Goal: Task Accomplishment & Management: Complete application form

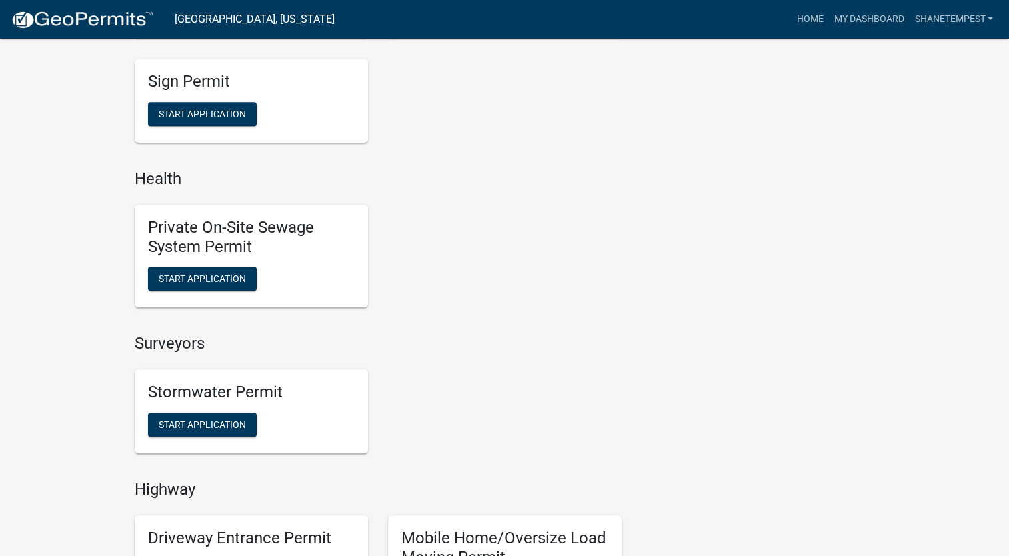
scroll to position [1267, 0]
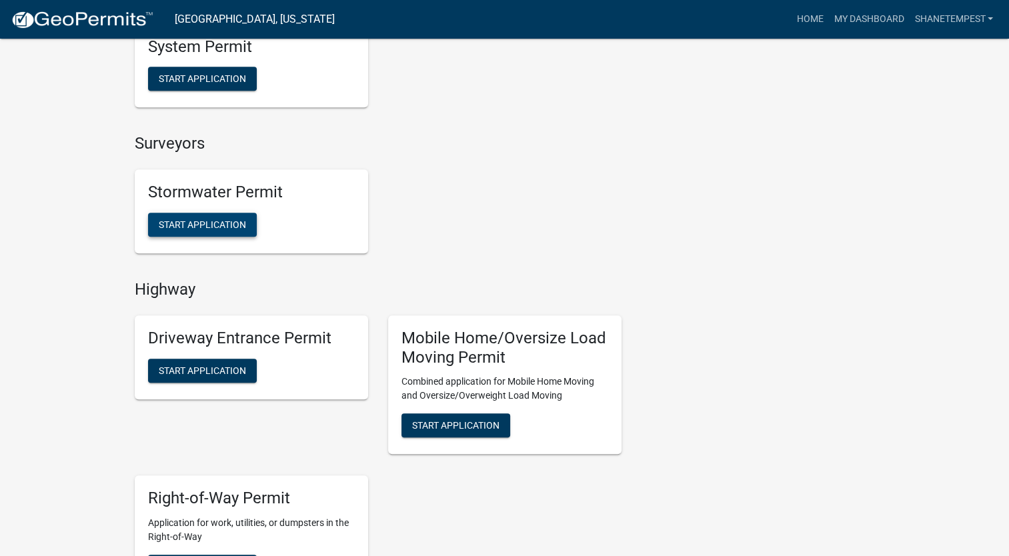
click at [230, 217] on button "Start Application" at bounding box center [202, 225] width 109 height 24
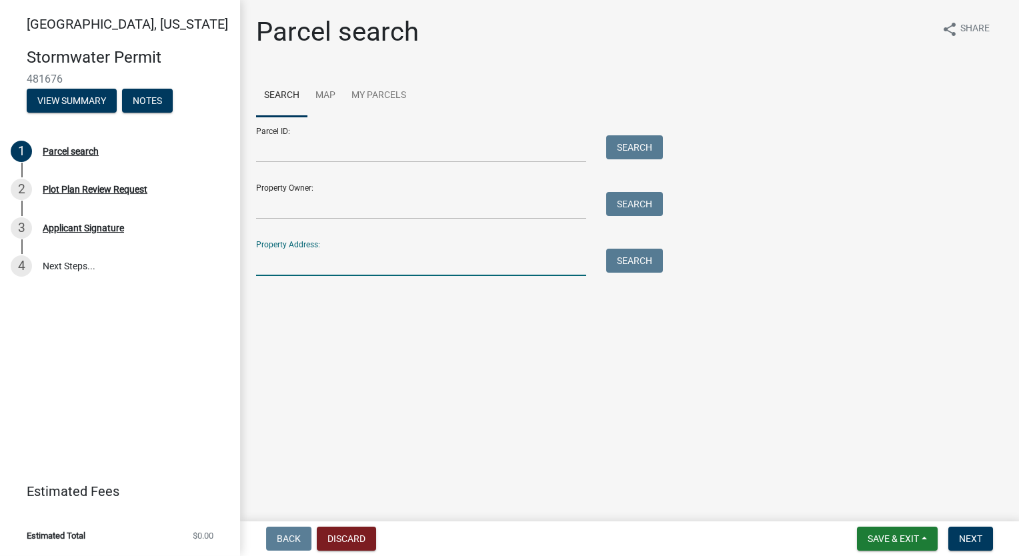
click at [351, 259] on input "Property Address:" at bounding box center [421, 262] width 330 height 27
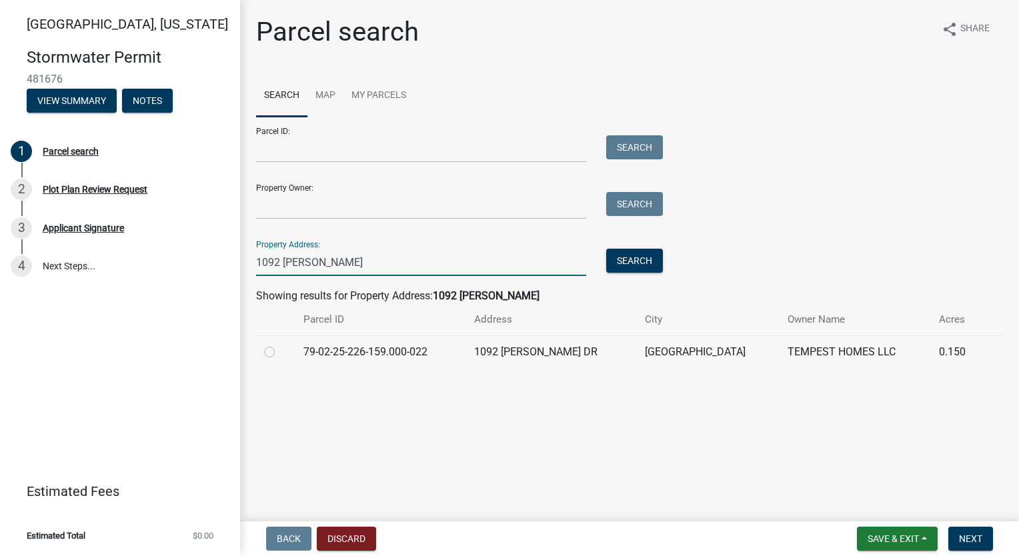
type input "1092 [PERSON_NAME]"
click at [280, 344] on label at bounding box center [280, 344] width 0 height 0
click at [280, 353] on input "radio" at bounding box center [284, 348] width 9 height 9
radio input "true"
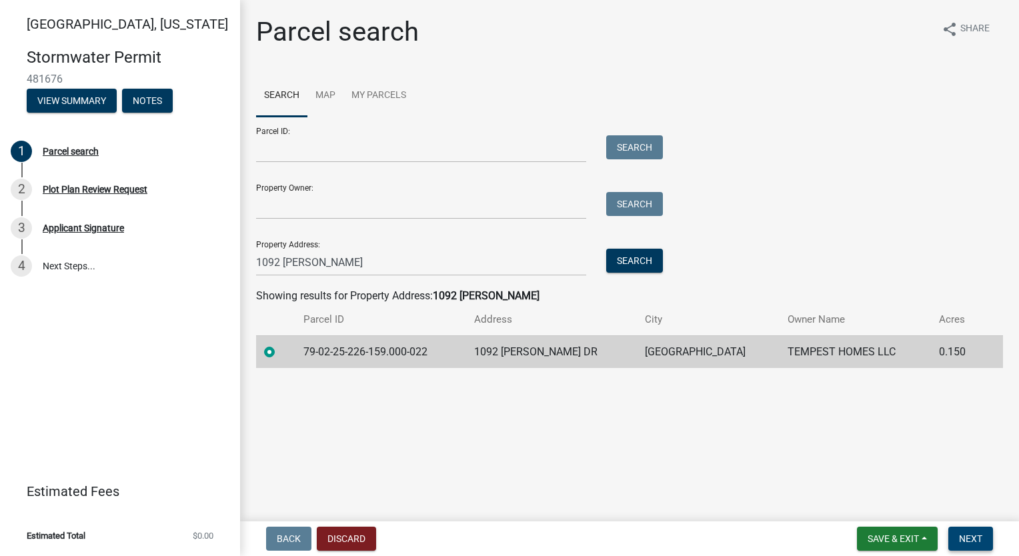
click at [965, 540] on span "Next" at bounding box center [970, 539] width 23 height 11
click at [367, 359] on td "79-02-25-226-159.000-022" at bounding box center [380, 351] width 171 height 33
click at [976, 537] on span "Next" at bounding box center [970, 539] width 23 height 11
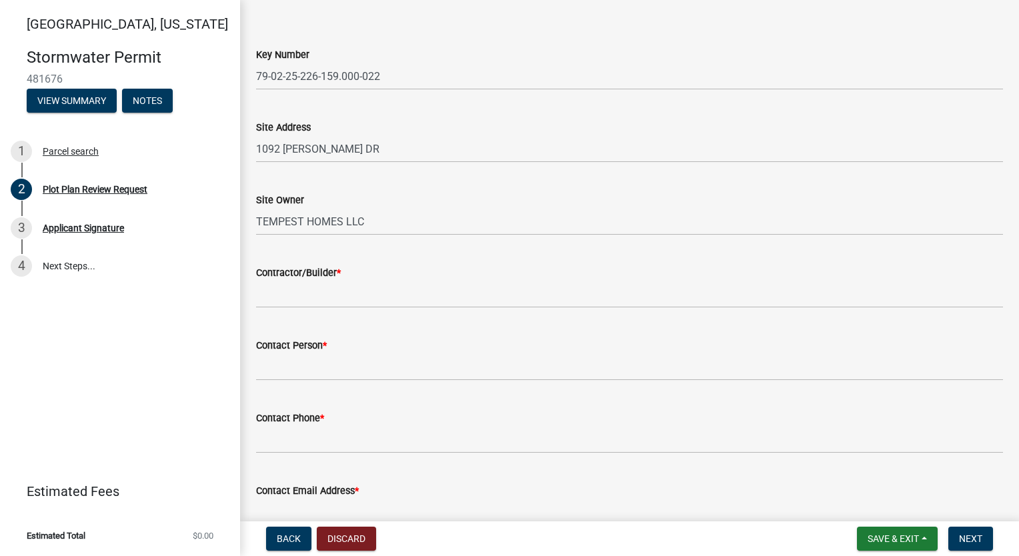
scroll to position [67, 0]
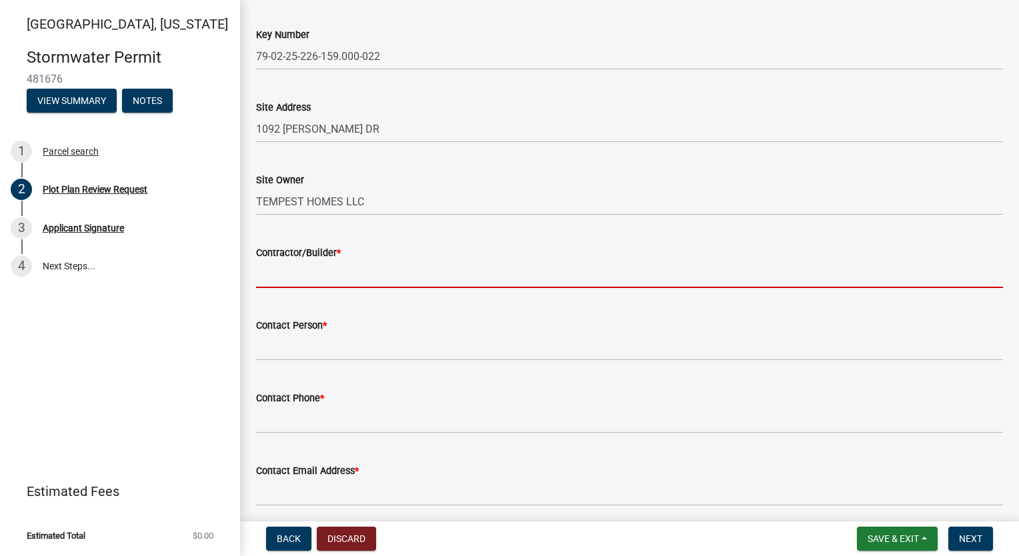
click at [347, 275] on input "Contractor/Builder *" at bounding box center [629, 274] width 747 height 27
type input "Tempest Homes"
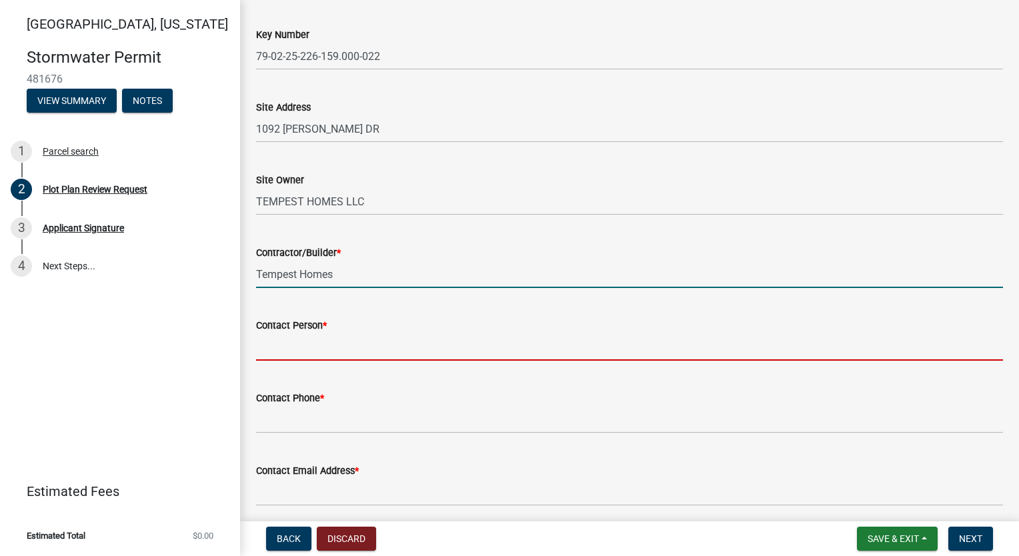
type input "Shane Weist"
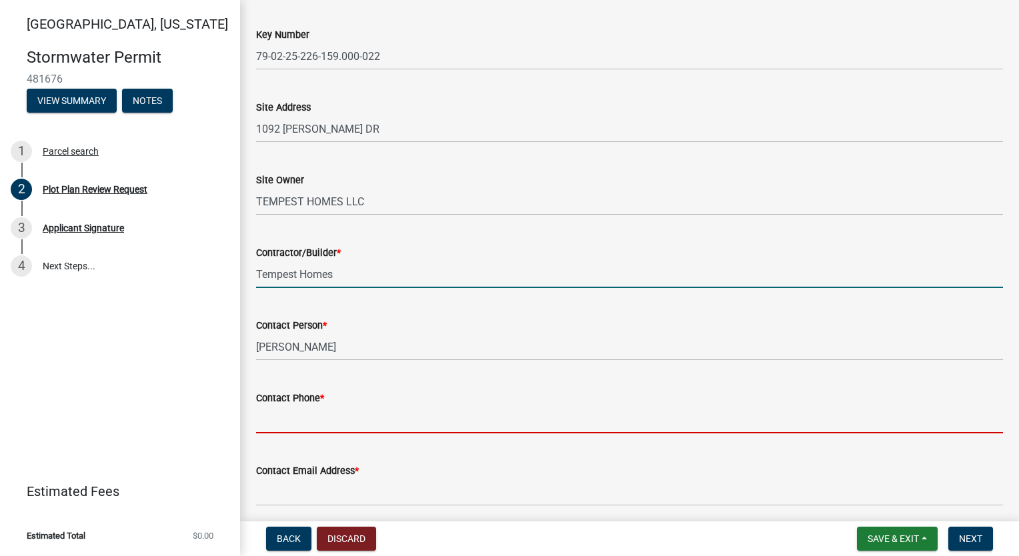
type input "7654186612"
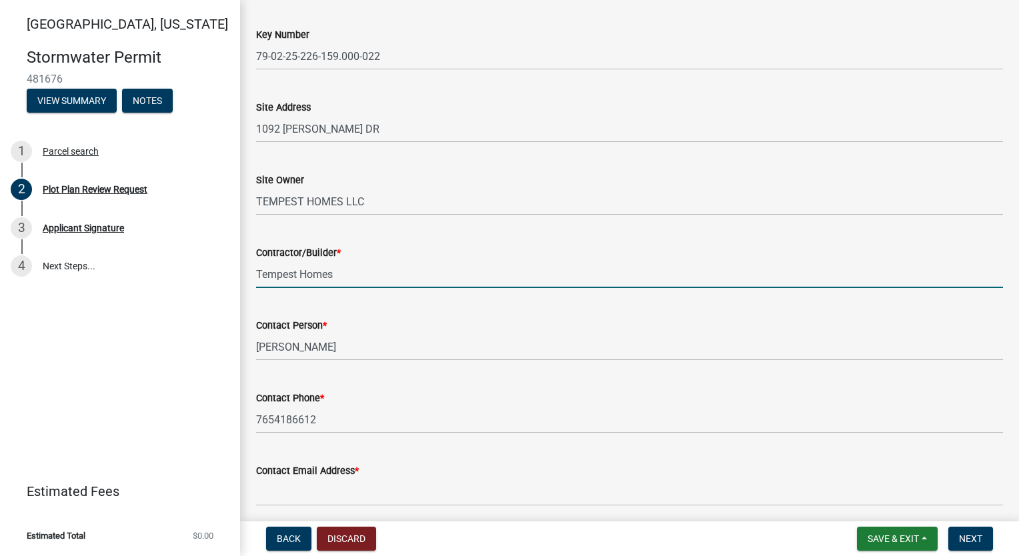
type input "sweist@tempesthomes.com"
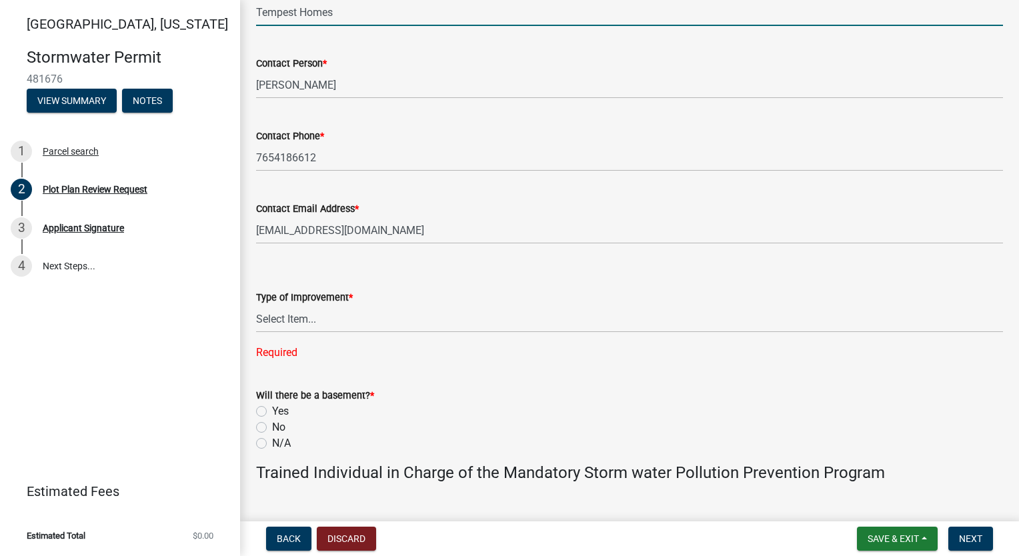
scroll to position [333, 0]
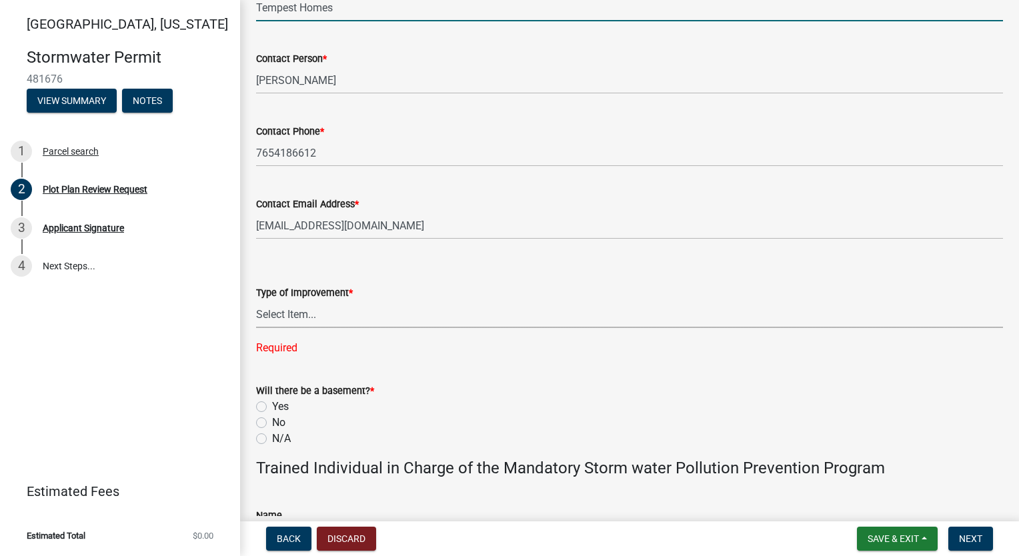
click at [284, 303] on select "Select Item... Agricultural Building Attached Garage Commercial Deck Detached G…" at bounding box center [629, 314] width 747 height 27
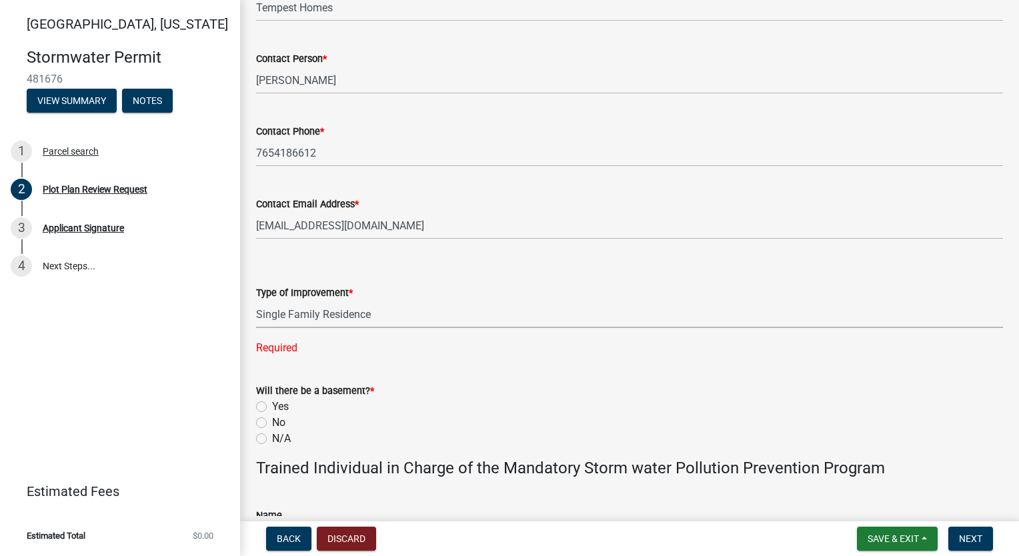
click at [256, 301] on select "Select Item... Agricultural Building Attached Garage Commercial Deck Detached G…" at bounding box center [629, 314] width 747 height 27
select select "b583a170-26d7-469b-a390-0aed4d149ee1"
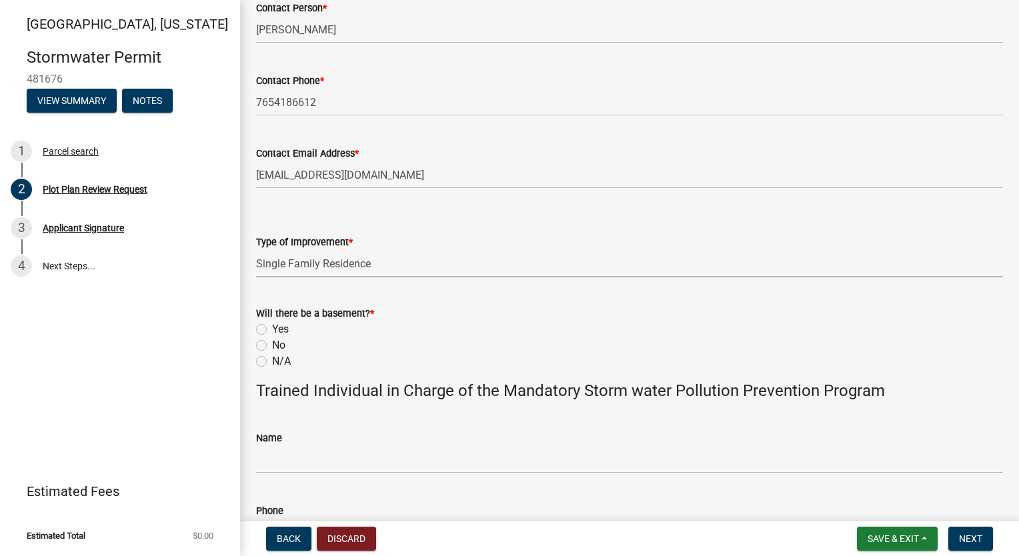
scroll to position [467, 0]
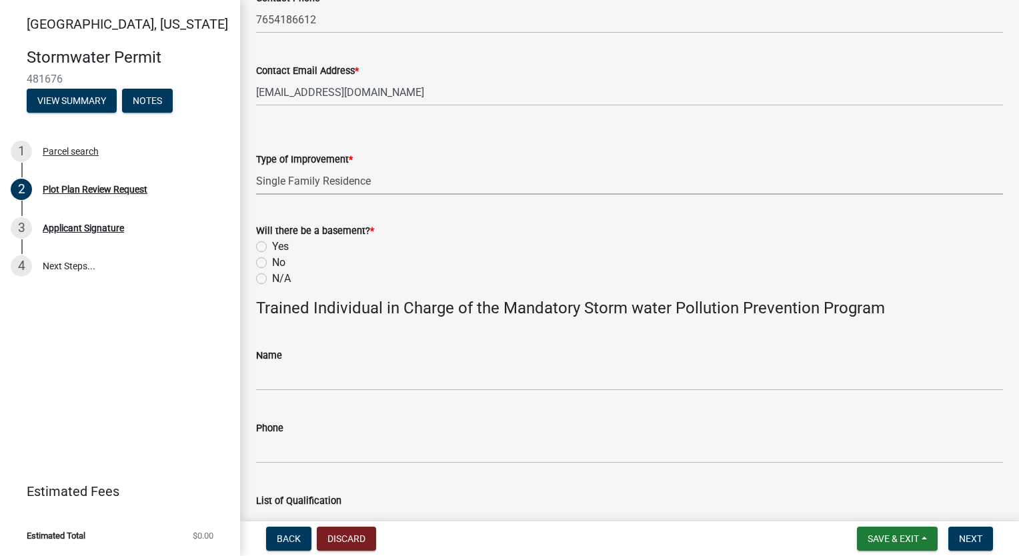
click at [272, 263] on label "No" at bounding box center [278, 263] width 13 height 16
click at [272, 263] on input "No" at bounding box center [276, 259] width 9 height 9
radio input "true"
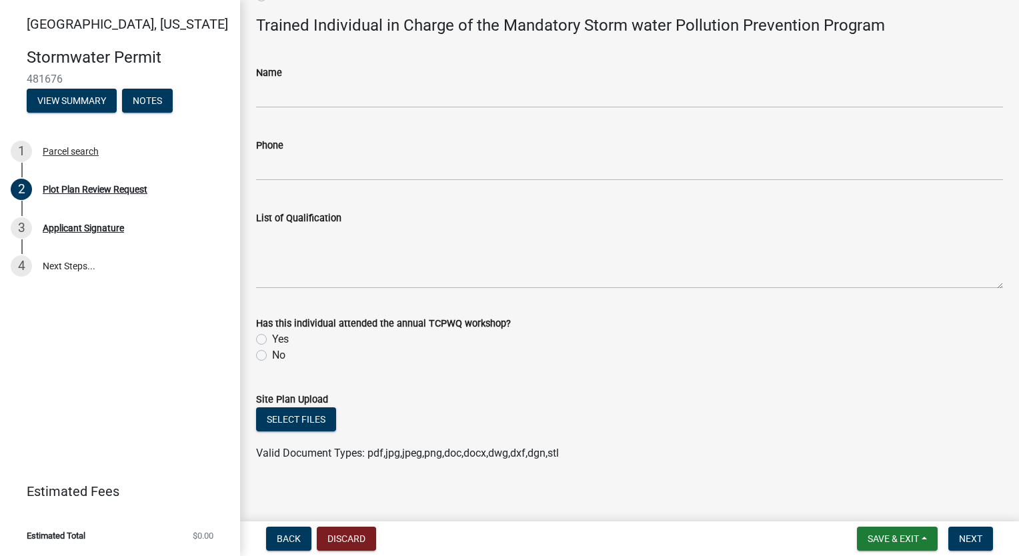
scroll to position [758, 0]
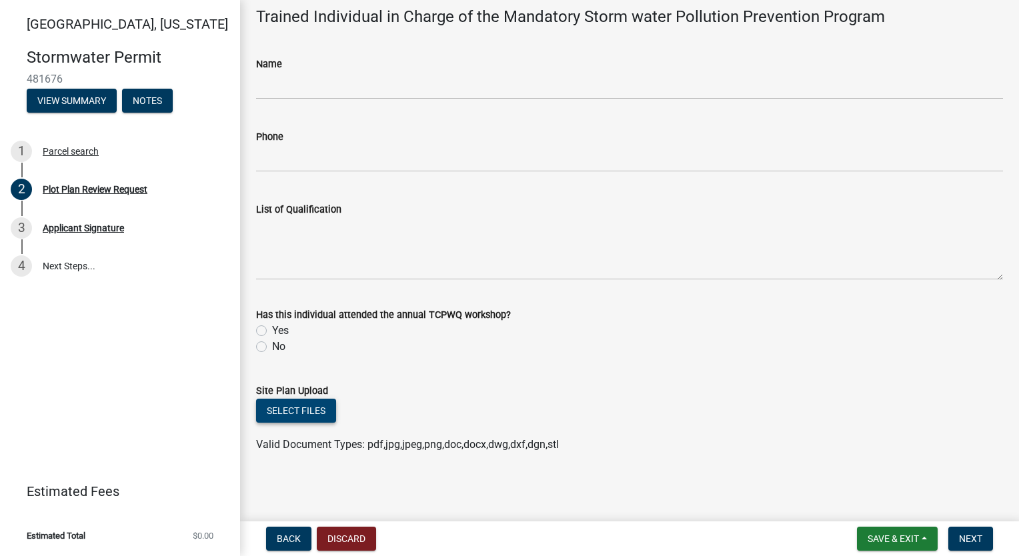
click at [308, 407] on button "Select files" at bounding box center [296, 411] width 80 height 24
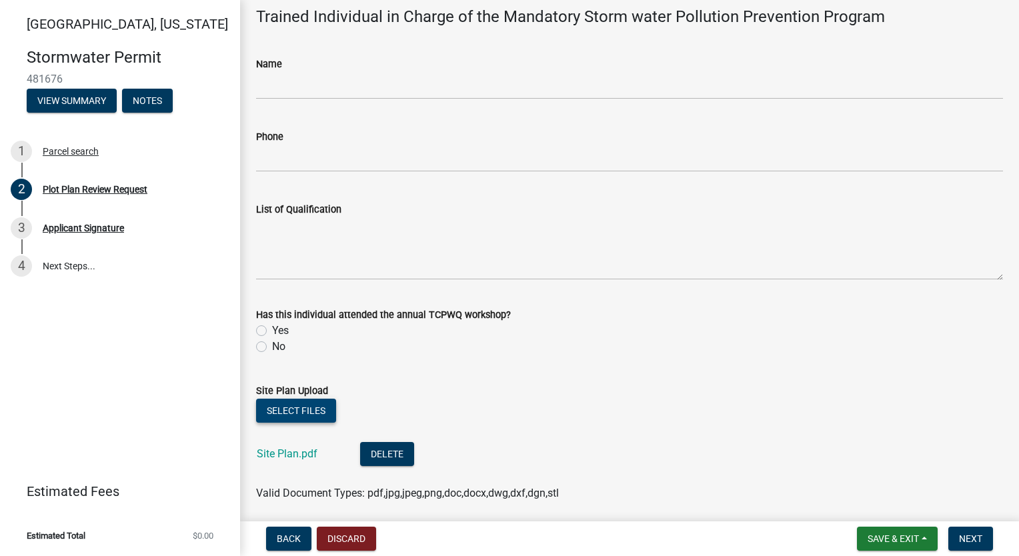
scroll to position [807, 0]
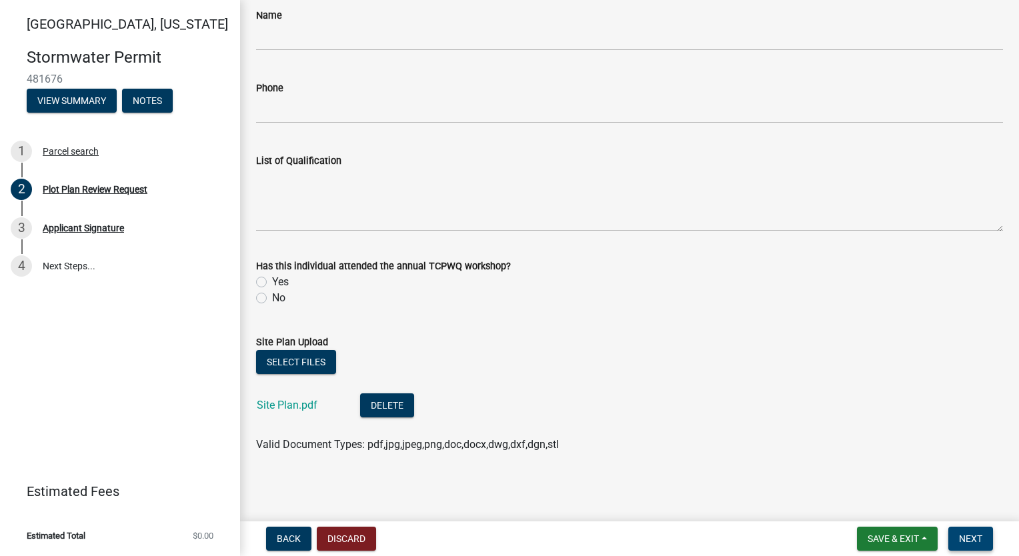
click at [968, 538] on span "Next" at bounding box center [970, 539] width 23 height 11
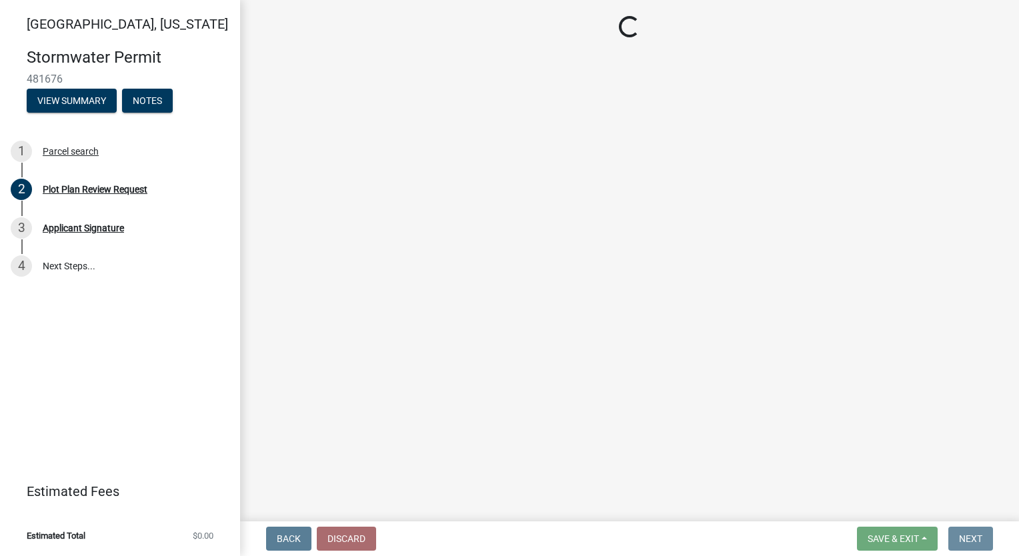
scroll to position [0, 0]
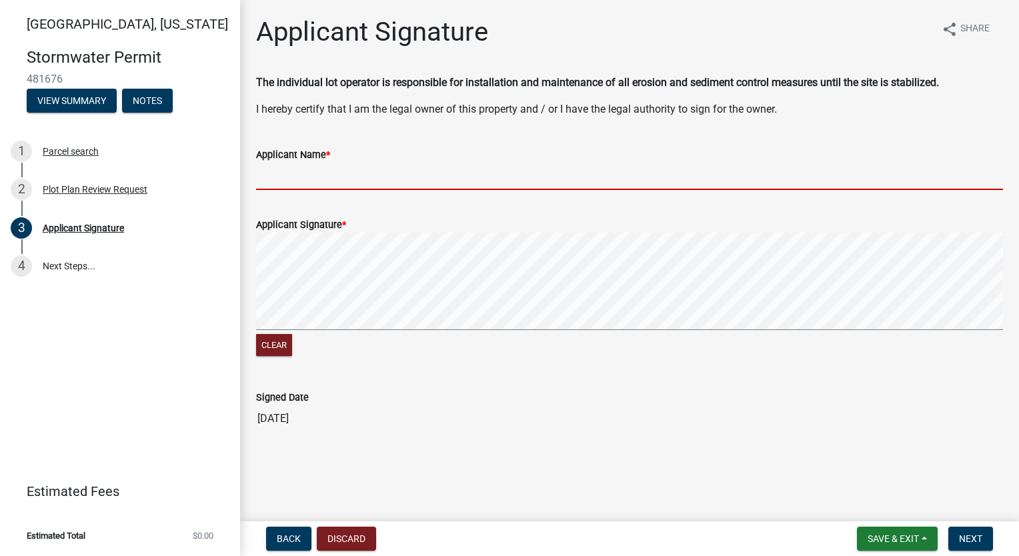
click at [308, 171] on input "Applicant Name *" at bounding box center [629, 176] width 747 height 27
type input "Shane Weist"
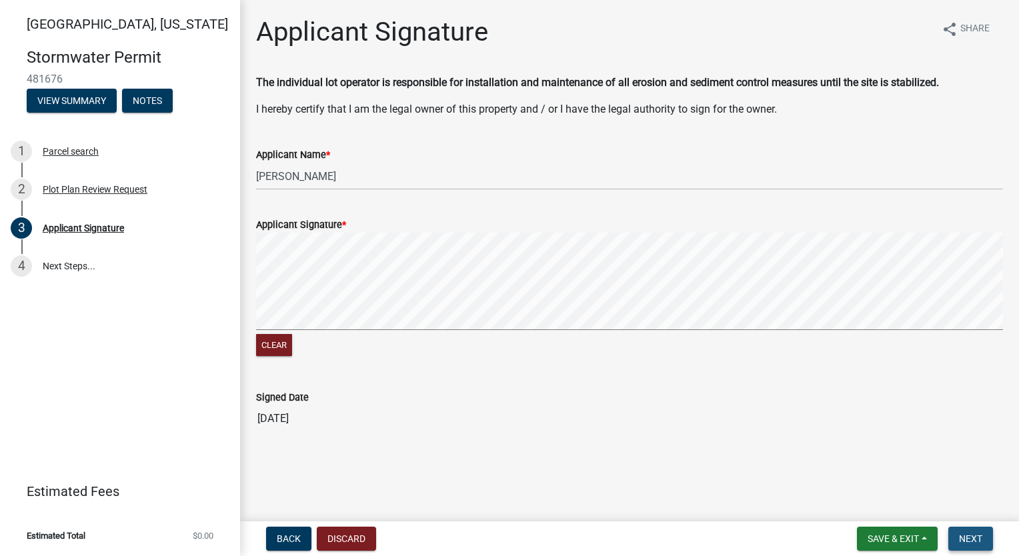
click at [971, 540] on span "Next" at bounding box center [970, 539] width 23 height 11
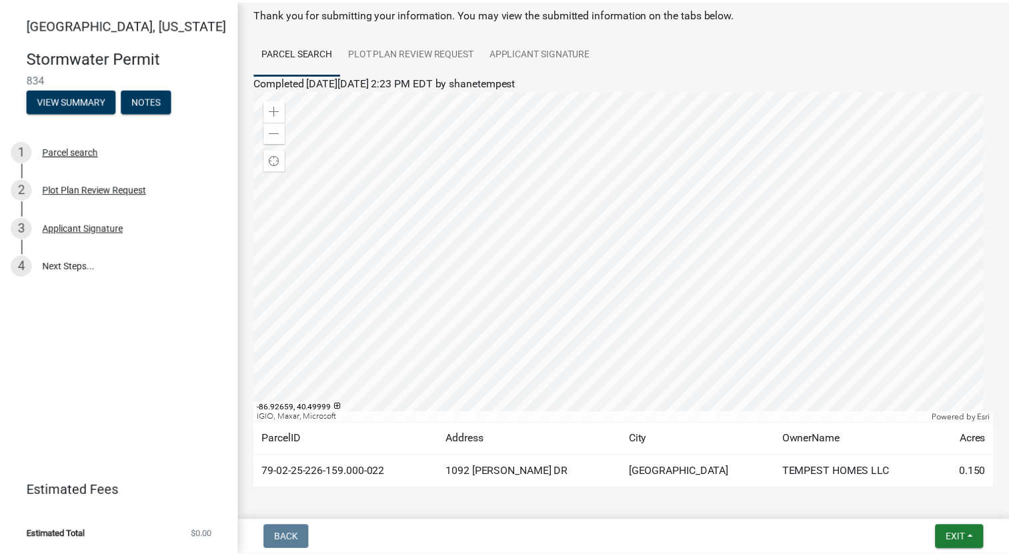
scroll to position [120, 0]
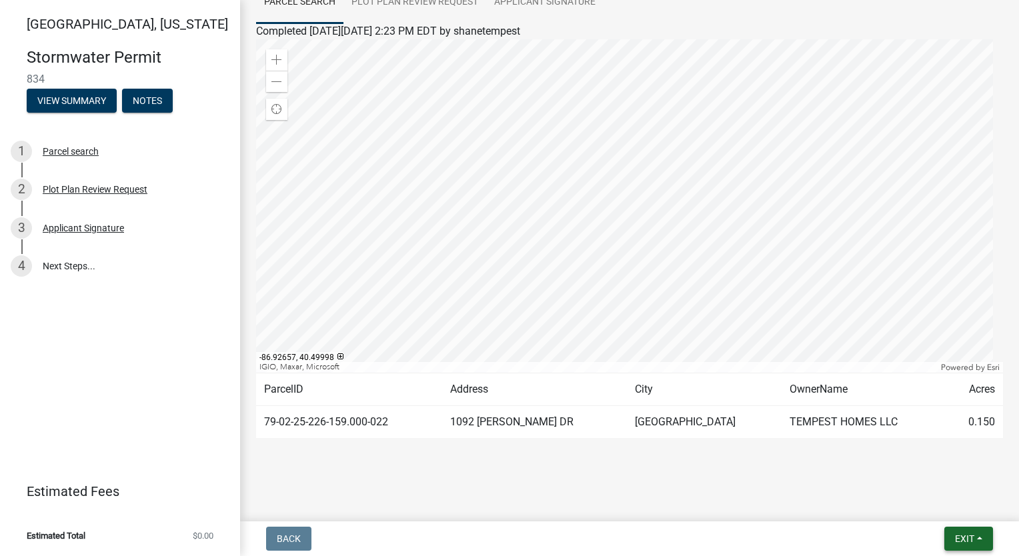
click at [951, 541] on button "Exit" at bounding box center [968, 539] width 49 height 24
click at [935, 498] on button "Save & Exit" at bounding box center [940, 504] width 107 height 32
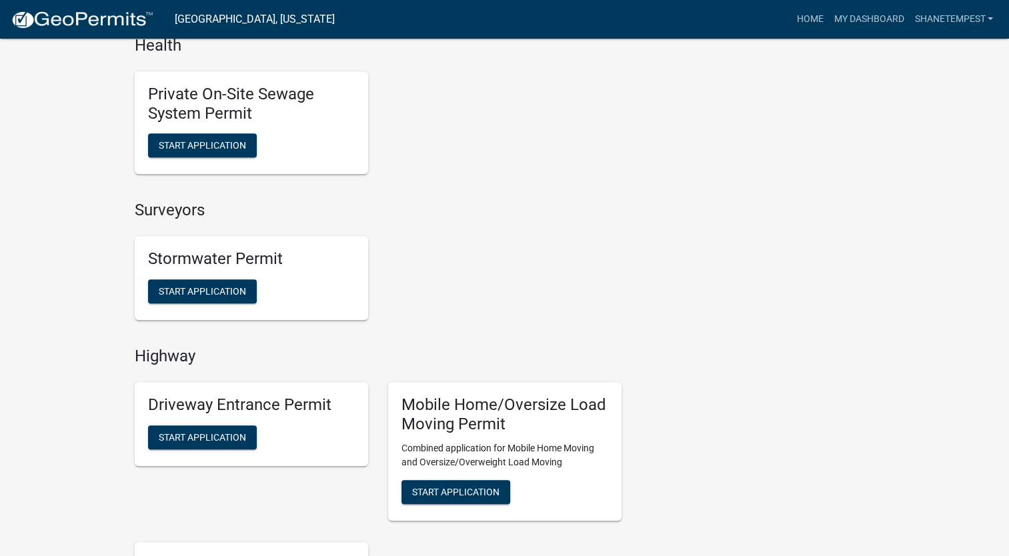
scroll to position [1334, 0]
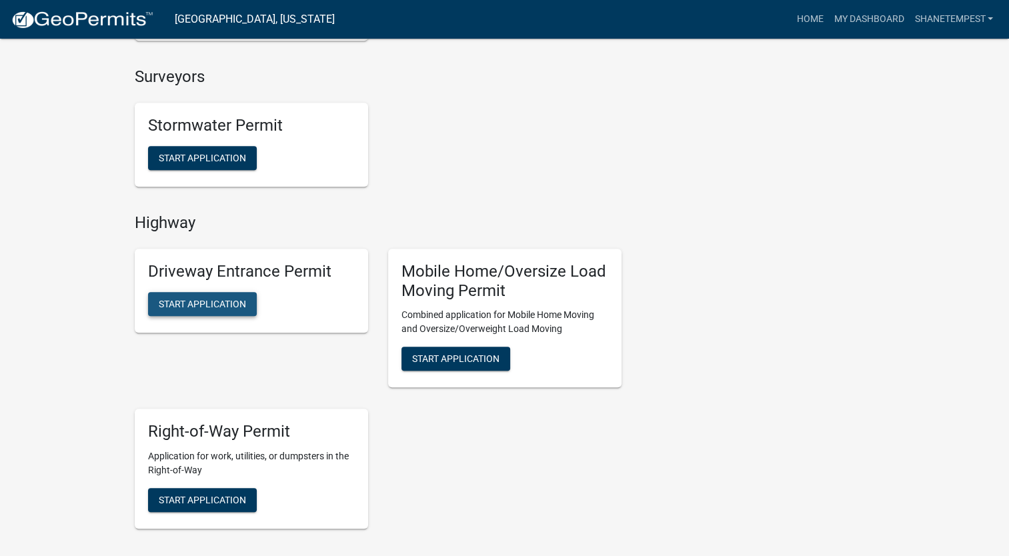
click at [213, 305] on span "Start Application" at bounding box center [202, 303] width 87 height 11
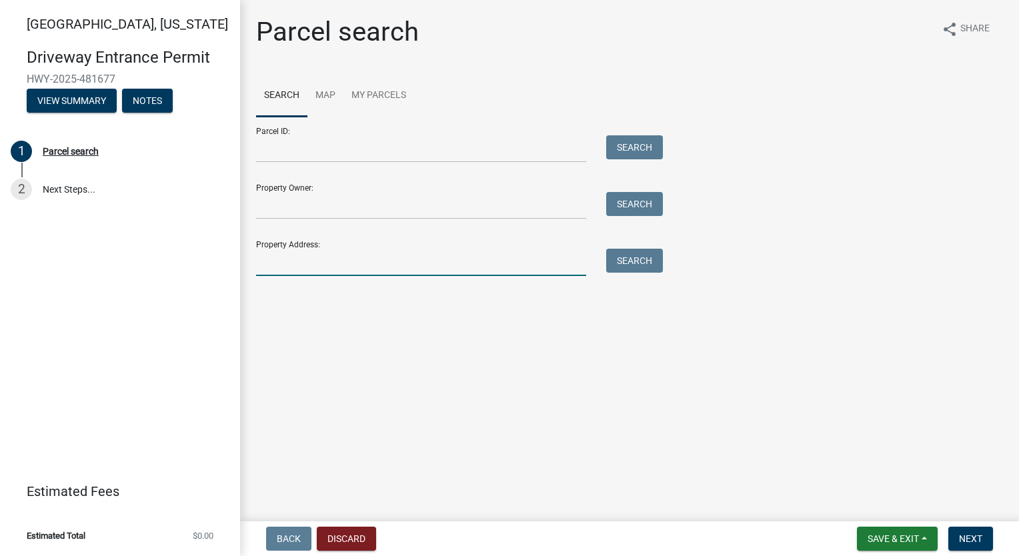
click at [336, 267] on input "Property Address:" at bounding box center [421, 262] width 330 height 27
type input "1092 hazlett"
click at [658, 260] on button "Search" at bounding box center [634, 261] width 57 height 24
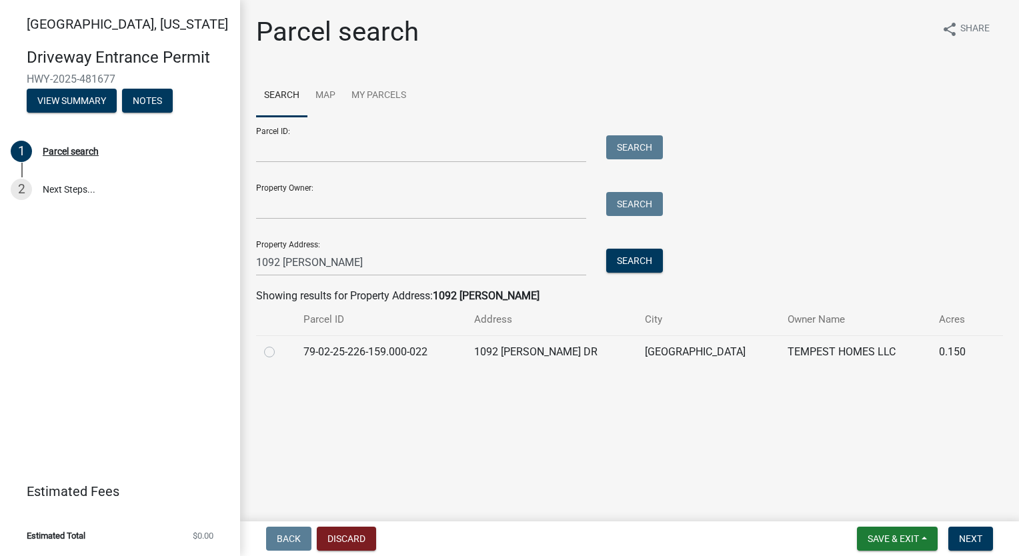
click at [280, 344] on label at bounding box center [280, 344] width 0 height 0
click at [280, 353] on input "radio" at bounding box center [284, 348] width 9 height 9
radio input "true"
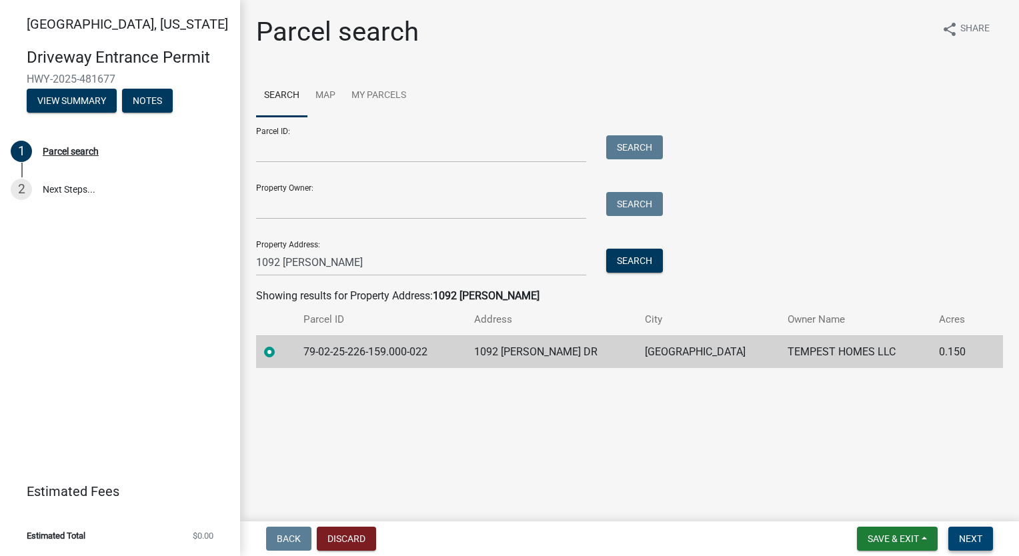
click at [974, 535] on span "Next" at bounding box center [970, 539] width 23 height 11
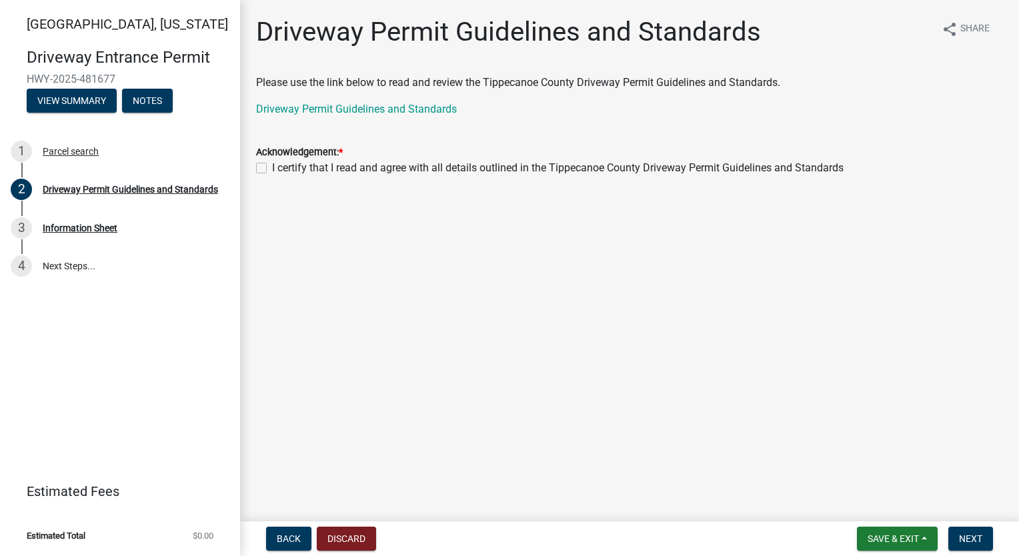
click at [272, 169] on label "I certify that I read and agree with all details outlined in the Tippecanoe Cou…" at bounding box center [558, 168] width 572 height 16
click at [272, 169] on input "I certify that I read and agree with all details outlined in the Tippecanoe Cou…" at bounding box center [276, 164] width 9 height 9
checkbox input "true"
click at [977, 540] on span "Next" at bounding box center [970, 539] width 23 height 11
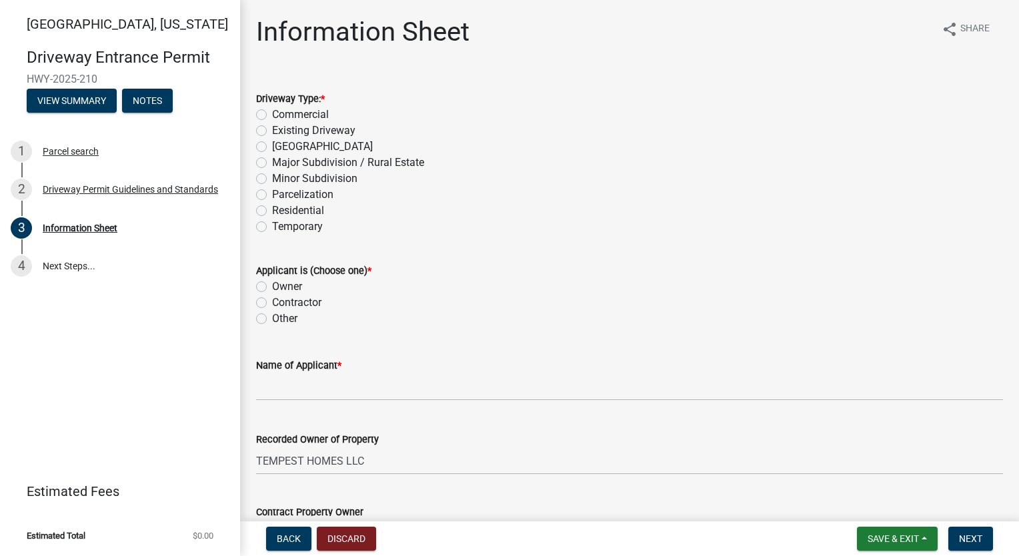
click at [272, 212] on label "Residential" at bounding box center [298, 211] width 52 height 16
click at [272, 211] on input "Residential" at bounding box center [276, 207] width 9 height 9
radio input "true"
click at [272, 285] on label "Owner" at bounding box center [287, 287] width 30 height 16
click at [272, 285] on input "Owner" at bounding box center [276, 283] width 9 height 9
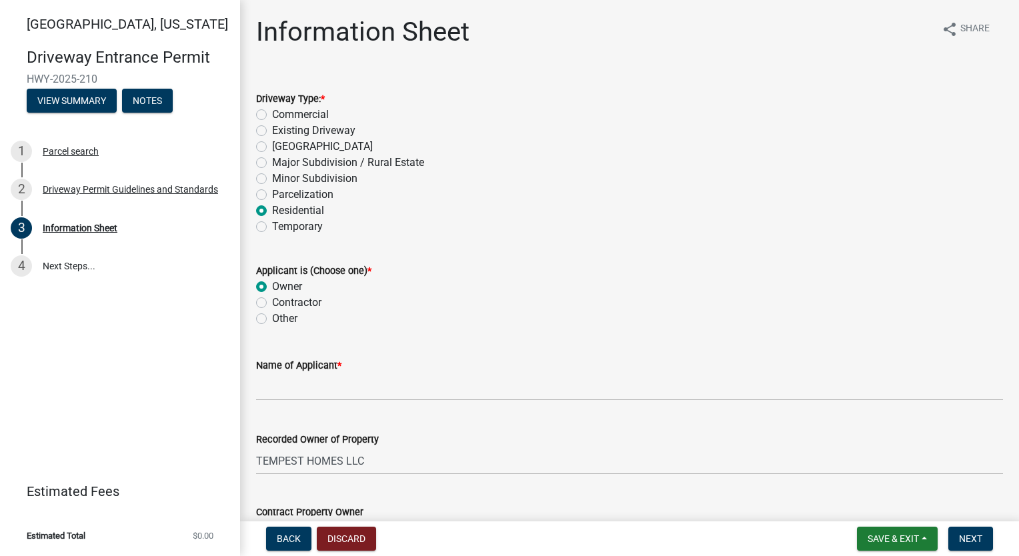
radio input "true"
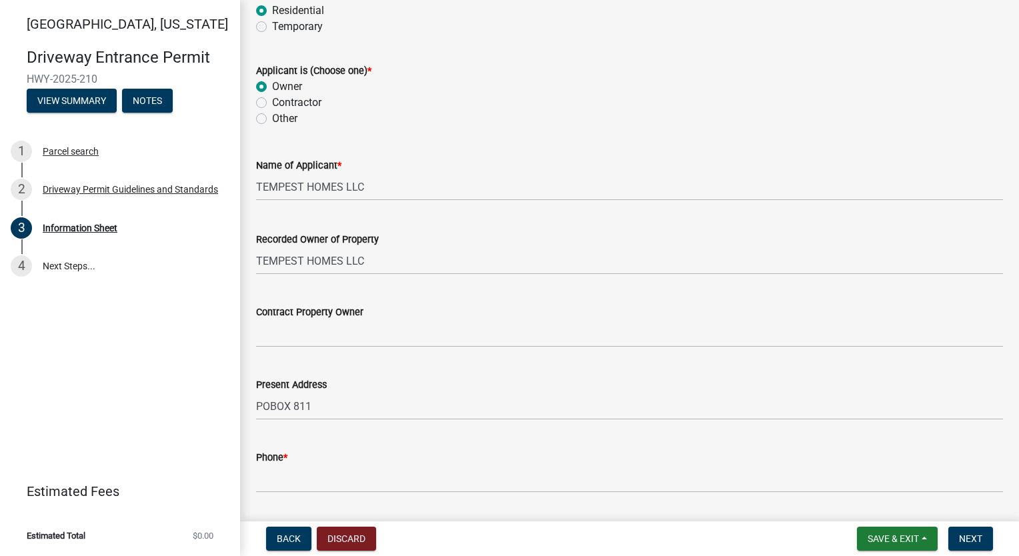
scroll to position [333, 0]
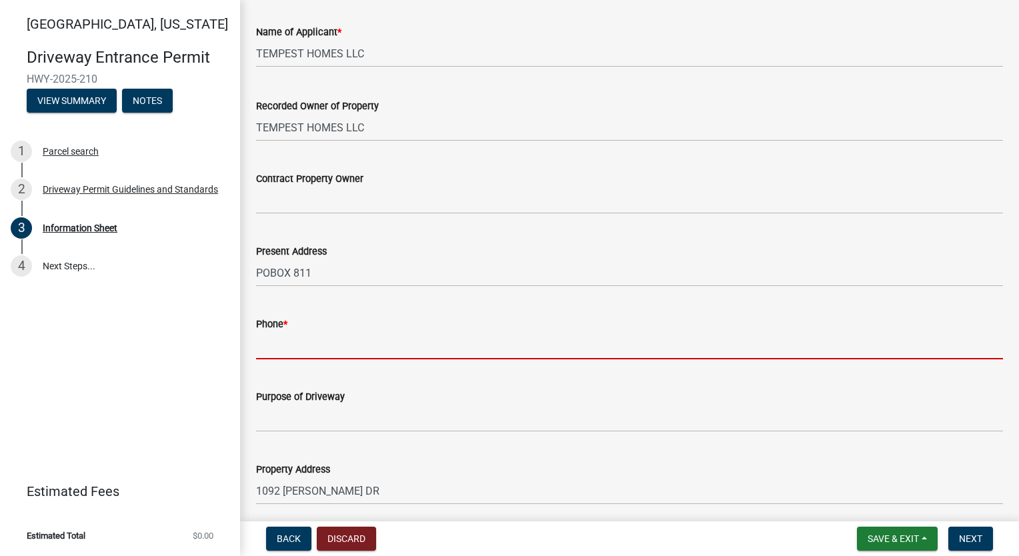
click at [283, 343] on input "Phone *" at bounding box center [629, 345] width 747 height 27
type input "7654186612"
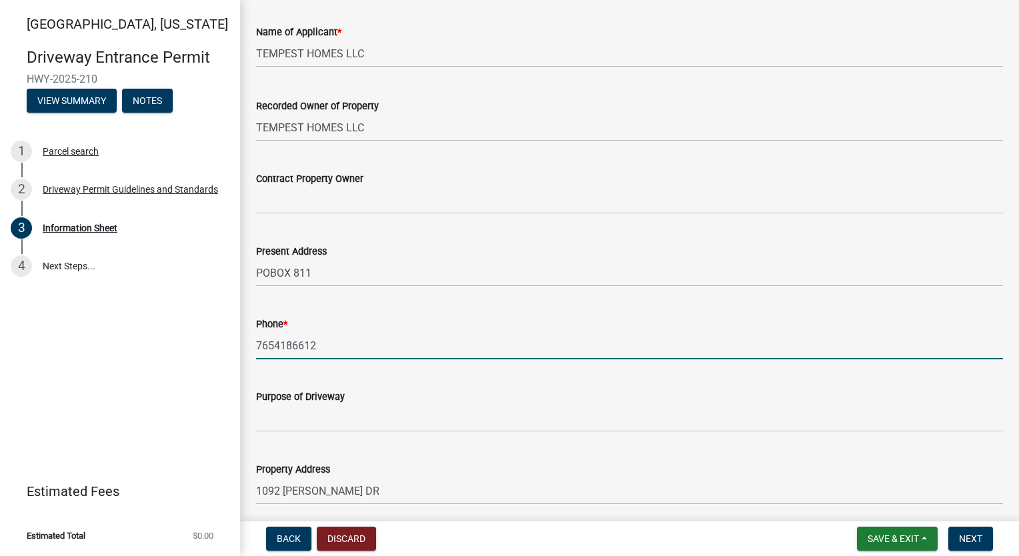
type input "Single Family Home"
type input "29-23-3"
type input "[PERSON_NAME] at [GEOGRAPHIC_DATA]"
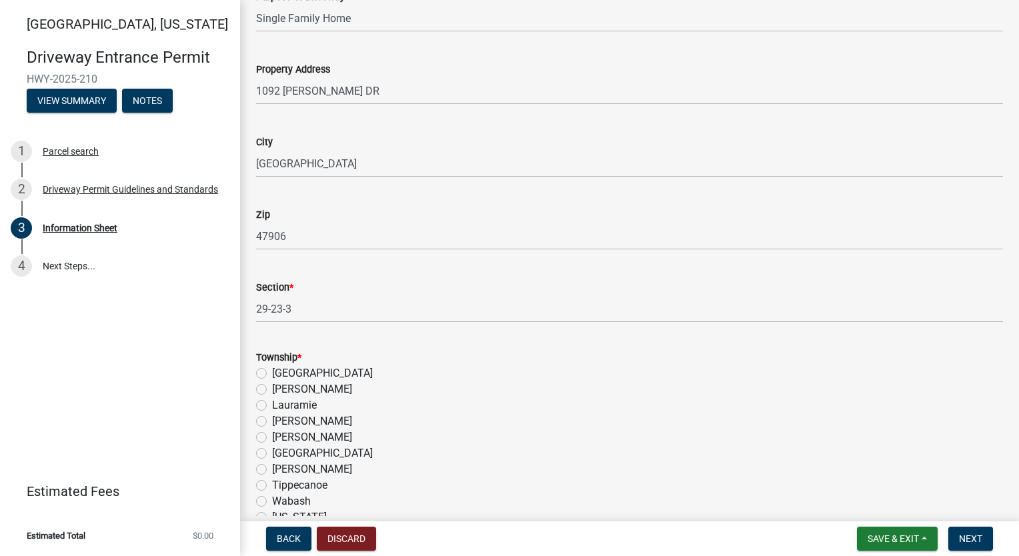
scroll to position [934, 0]
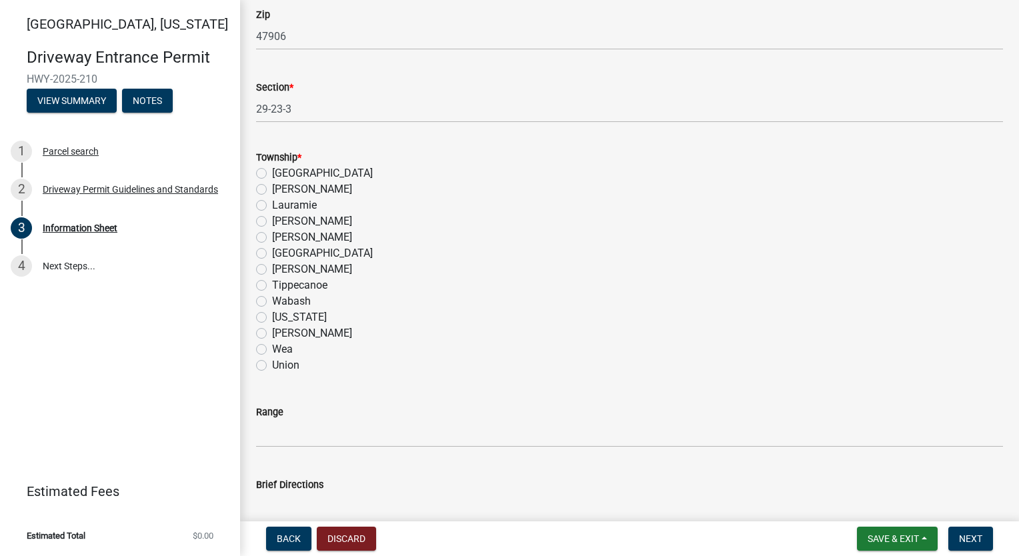
click at [272, 301] on label "Wabash" at bounding box center [291, 301] width 39 height 16
click at [272, 301] on input "Wabash" at bounding box center [276, 297] width 9 height 9
radio input "true"
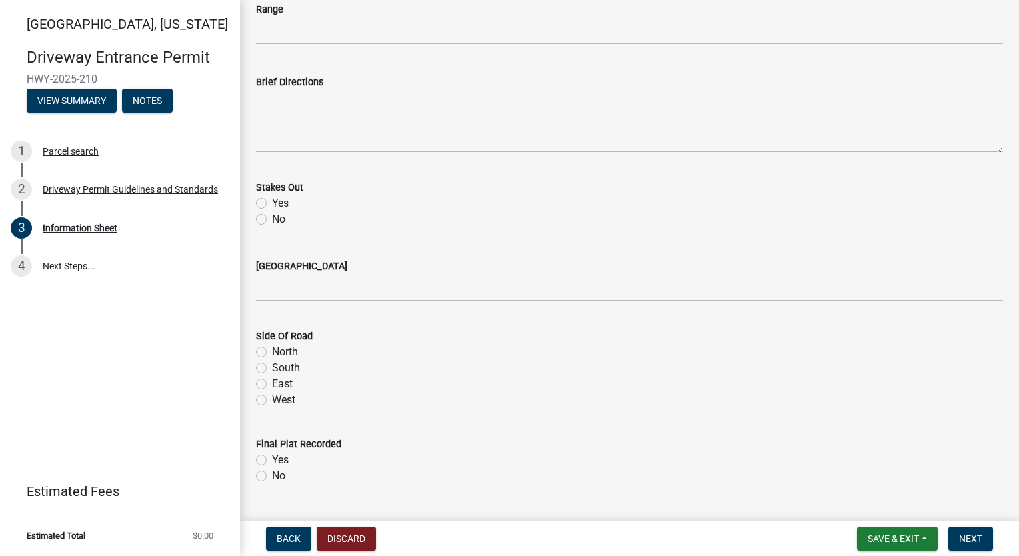
scroll to position [1401, 0]
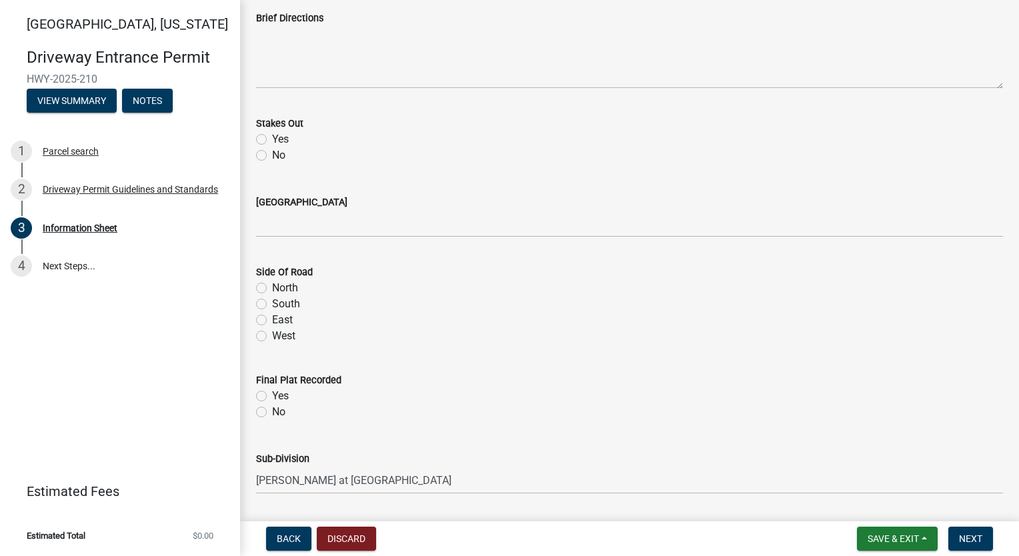
click at [272, 140] on label "Yes" at bounding box center [280, 139] width 17 height 16
click at [272, 140] on input "Yes" at bounding box center [276, 135] width 9 height 9
radio input "true"
click at [272, 286] on label "North" at bounding box center [285, 288] width 26 height 16
click at [272, 286] on input "North" at bounding box center [276, 284] width 9 height 9
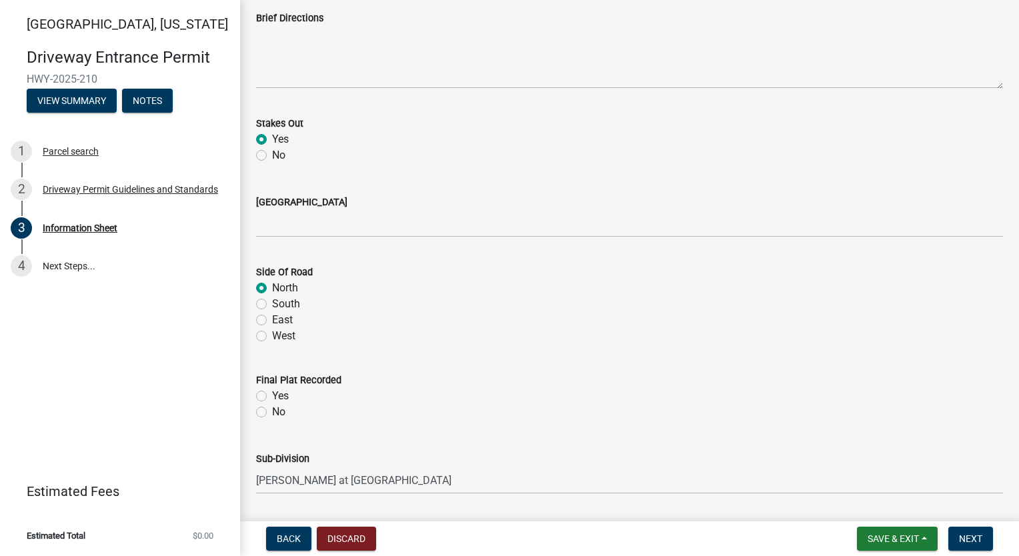
radio input "true"
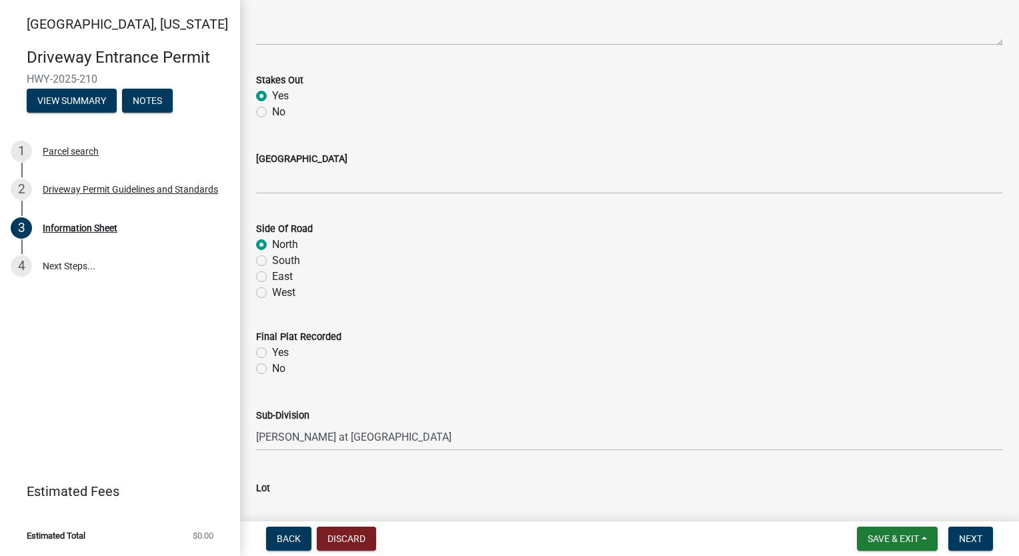
scroll to position [1467, 0]
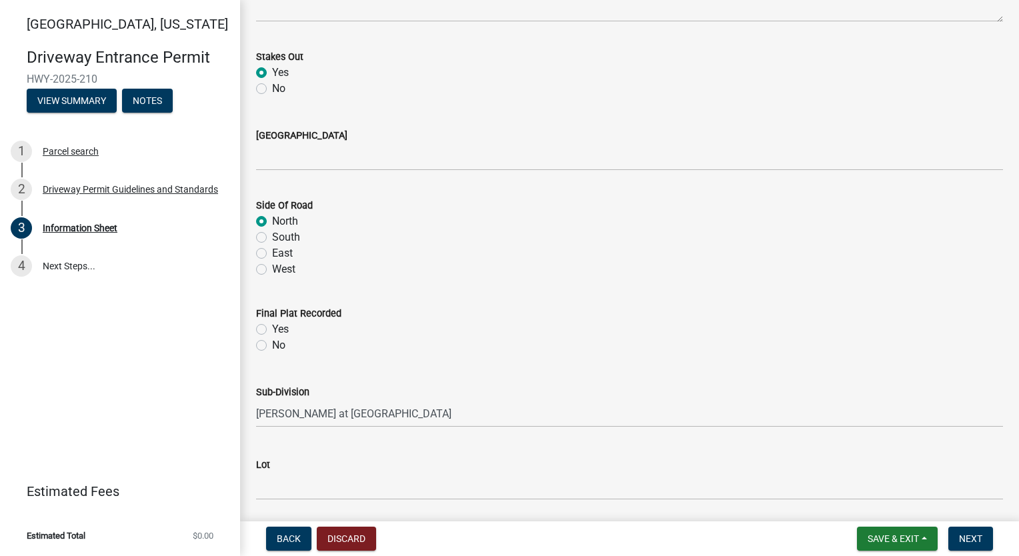
click at [272, 329] on label "Yes" at bounding box center [280, 329] width 17 height 16
click at [272, 329] on input "Yes" at bounding box center [276, 325] width 9 height 9
radio input "true"
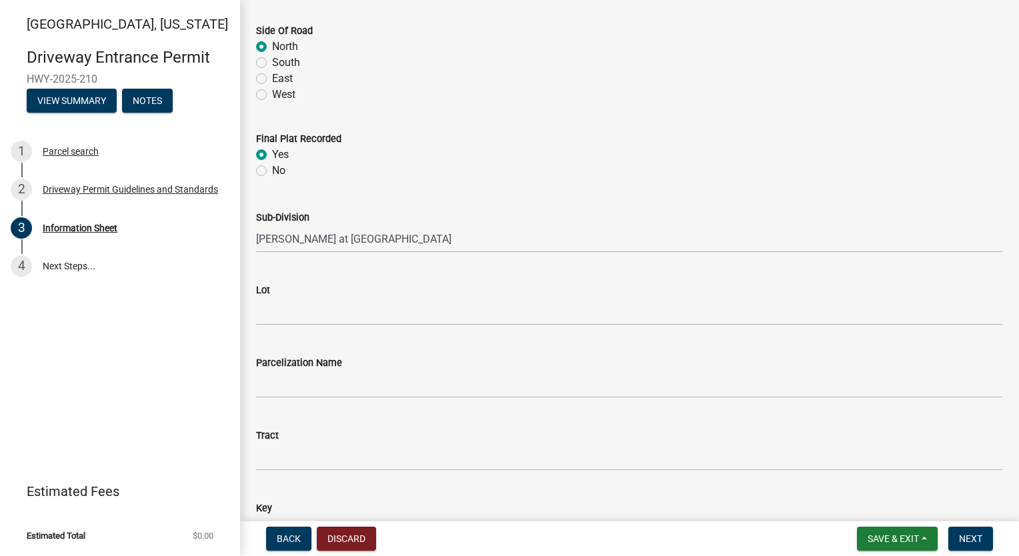
scroll to position [1667, 0]
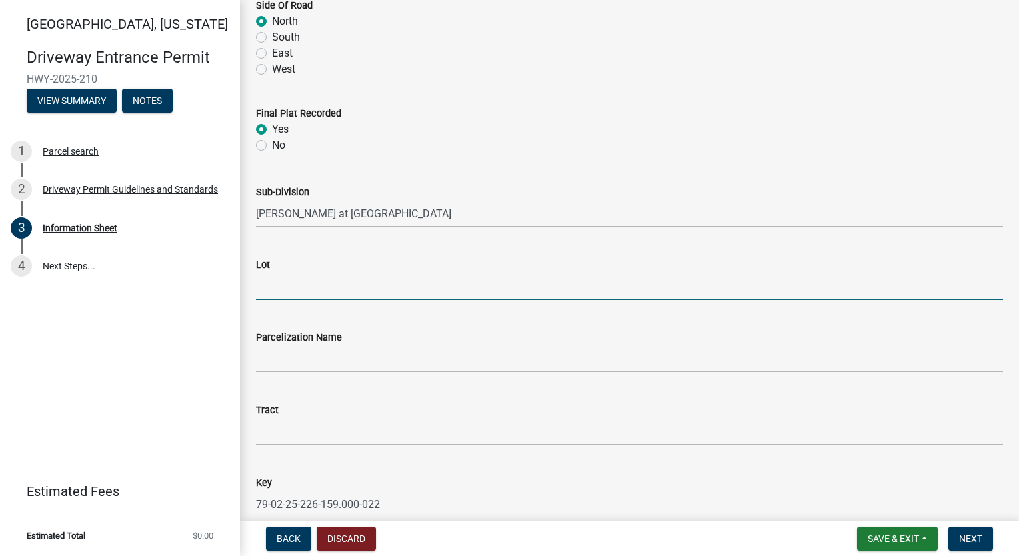
click at [277, 289] on input "Lot" at bounding box center [629, 286] width 747 height 27
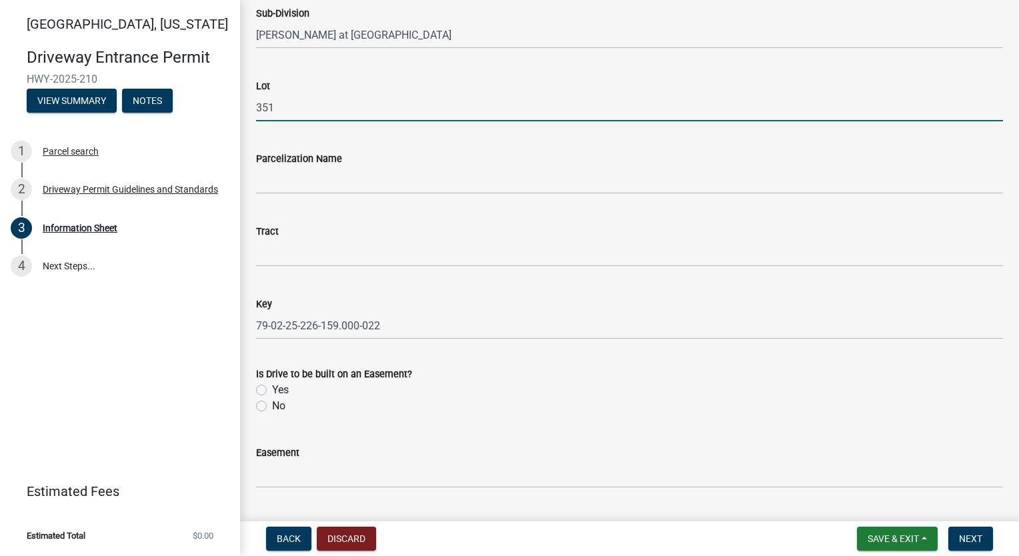
scroll to position [1934, 0]
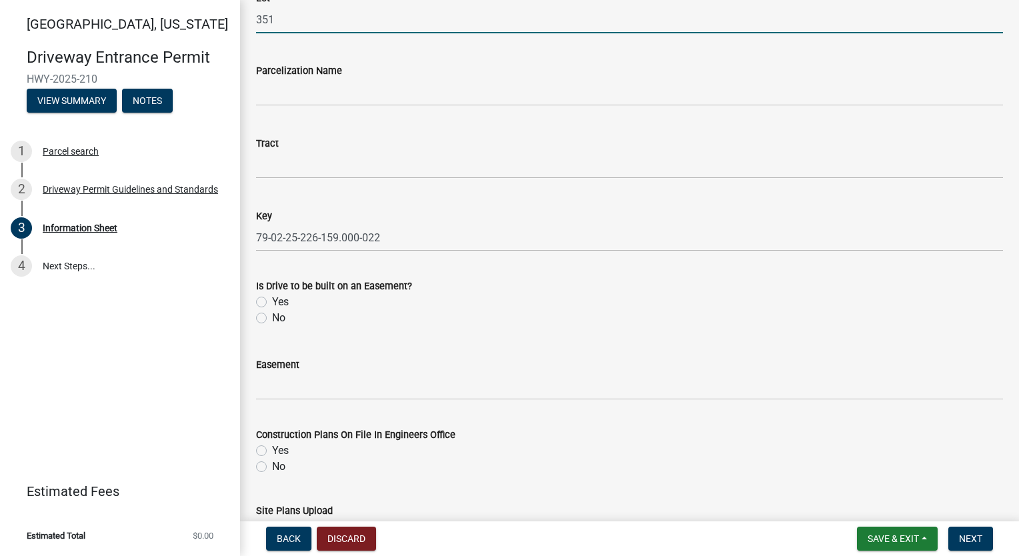
type input "351"
click at [272, 317] on label "No" at bounding box center [278, 318] width 13 height 16
click at [272, 317] on input "No" at bounding box center [276, 314] width 9 height 9
radio input "true"
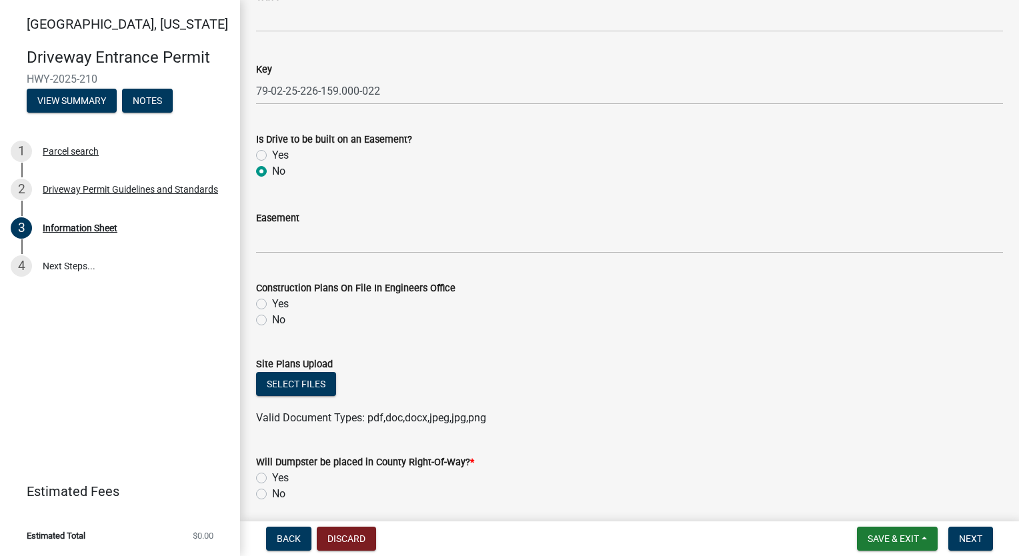
scroll to position [2130, 0]
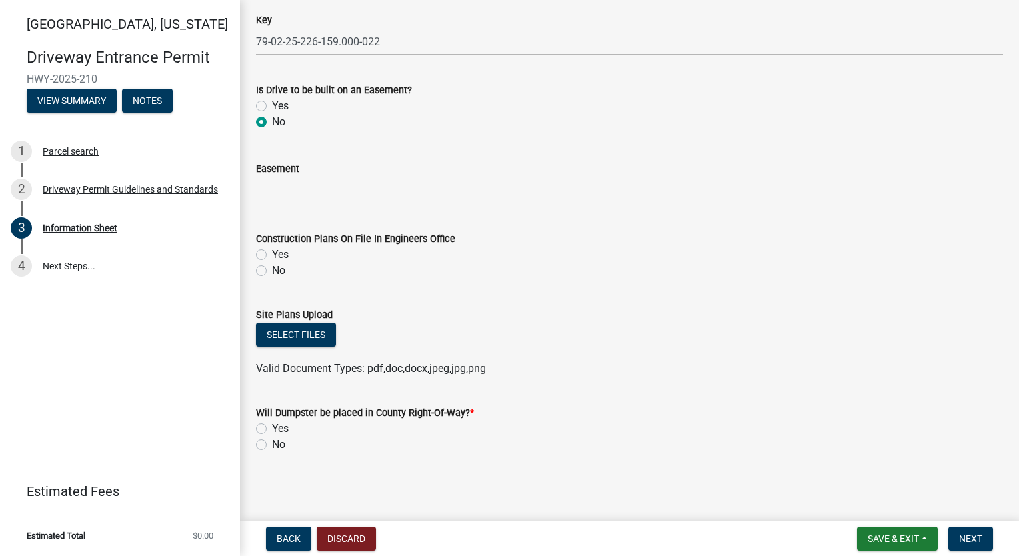
click at [272, 254] on label "Yes" at bounding box center [280, 255] width 17 height 16
click at [272, 254] on input "Yes" at bounding box center [276, 251] width 9 height 9
radio input "true"
click at [301, 337] on button "Select files" at bounding box center [296, 335] width 80 height 24
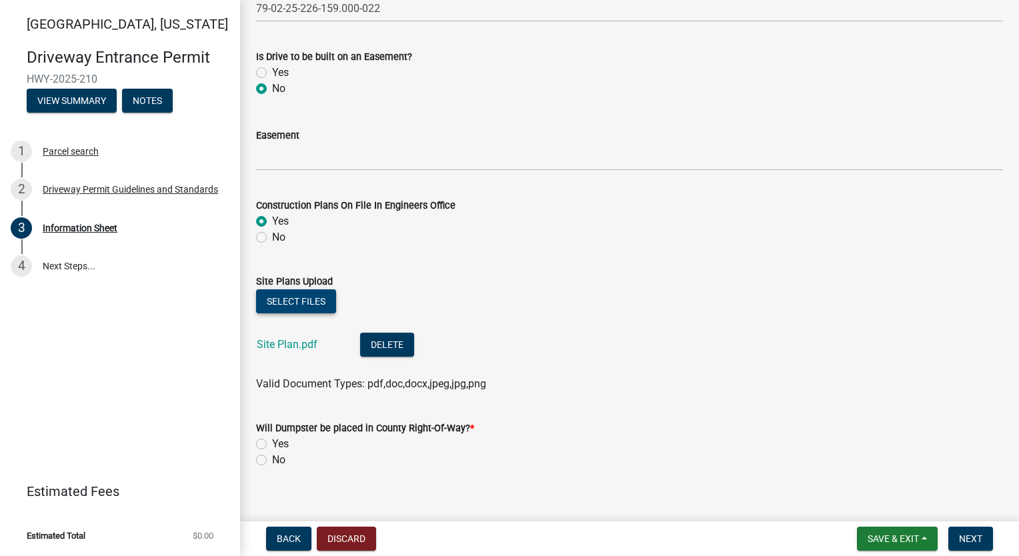
scroll to position [2180, 0]
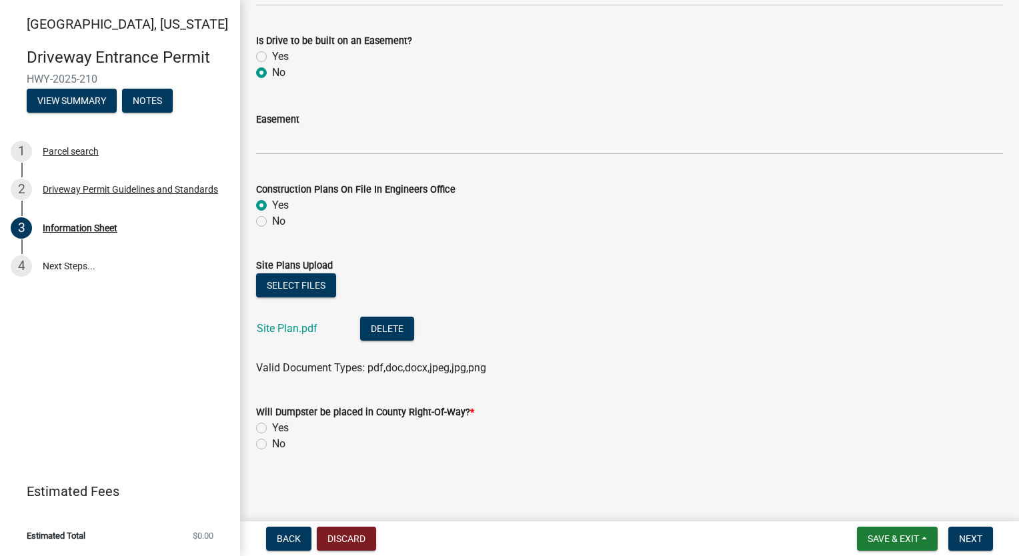
click at [272, 440] on label "No" at bounding box center [278, 444] width 13 height 16
click at [272, 440] on input "No" at bounding box center [276, 440] width 9 height 9
radio input "true"
click at [974, 538] on span "Next" at bounding box center [970, 539] width 23 height 11
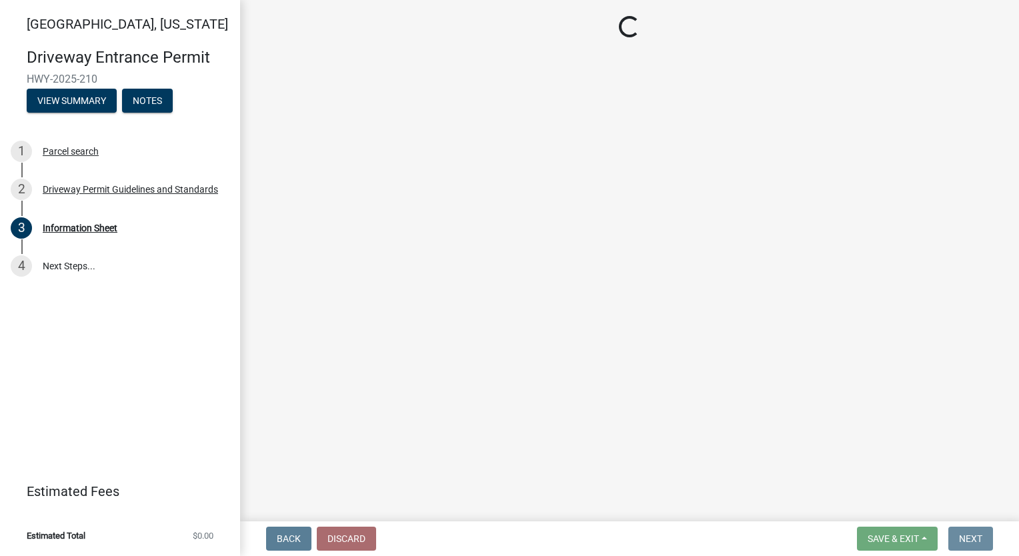
scroll to position [0, 0]
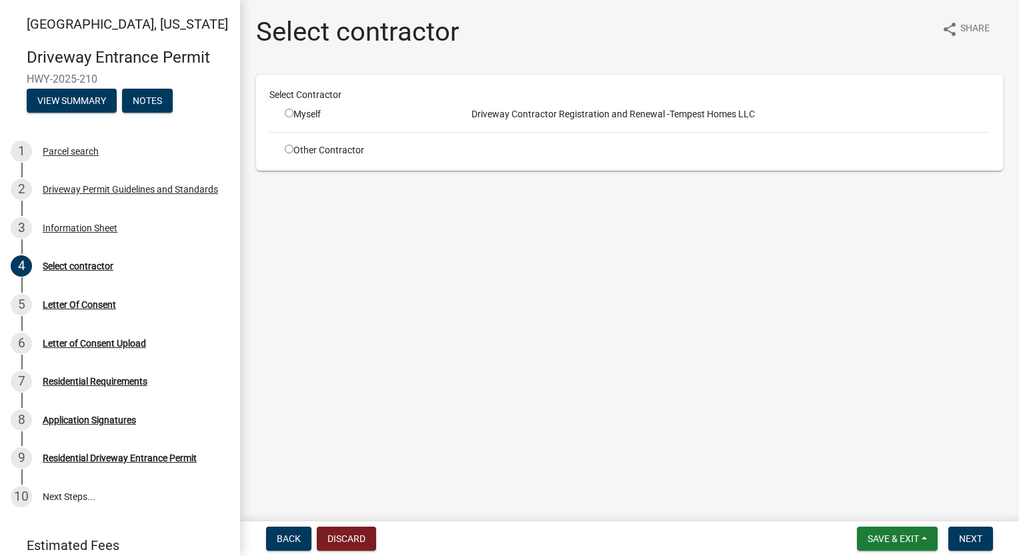
click at [288, 112] on input "radio" at bounding box center [289, 113] width 9 height 9
radio input "true"
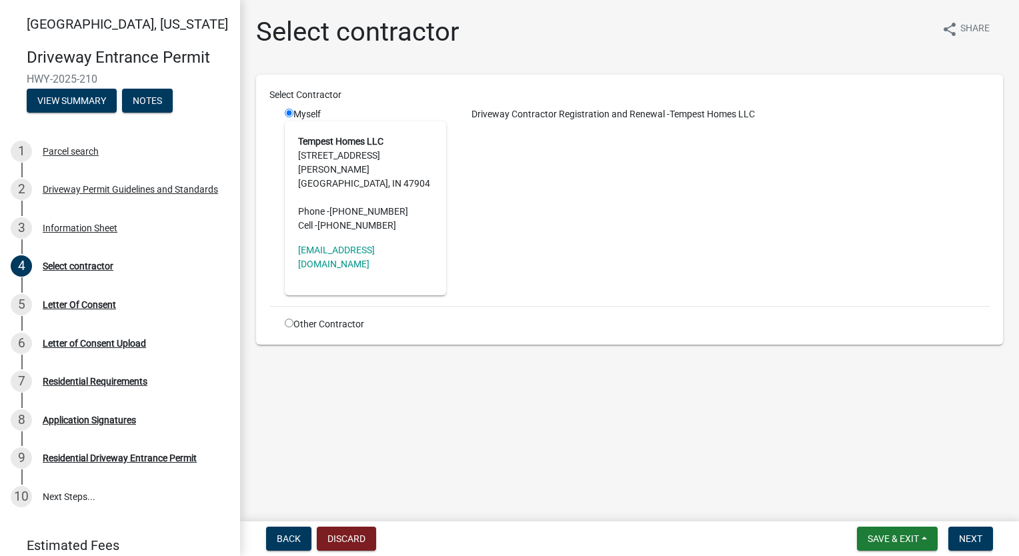
click at [355, 183] on address "Tempest Homes LLC 310 North Earl Avenue Lafayette, IN 47904 Phone - (765) 742-0…" at bounding box center [365, 184] width 135 height 98
click at [974, 539] on span "Next" at bounding box center [970, 539] width 23 height 11
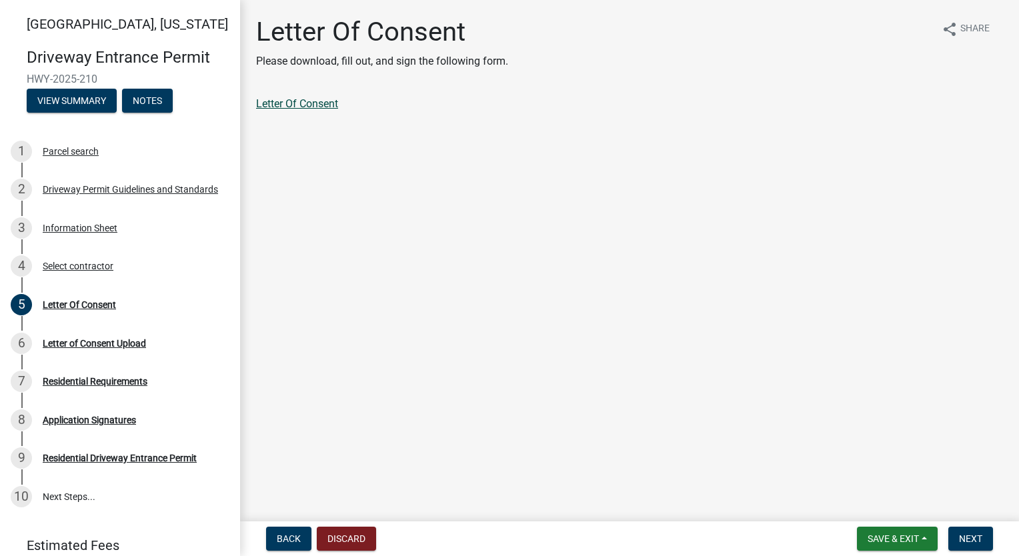
click at [321, 107] on link "Letter Of Consent" at bounding box center [297, 103] width 82 height 13
click at [967, 536] on span "Next" at bounding box center [970, 539] width 23 height 11
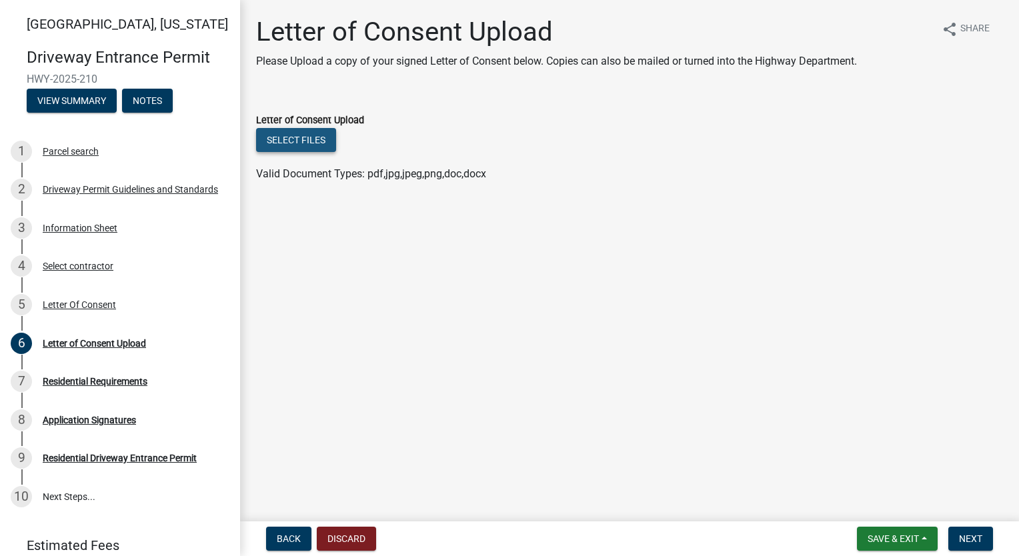
click at [314, 137] on button "Select files" at bounding box center [296, 140] width 80 height 24
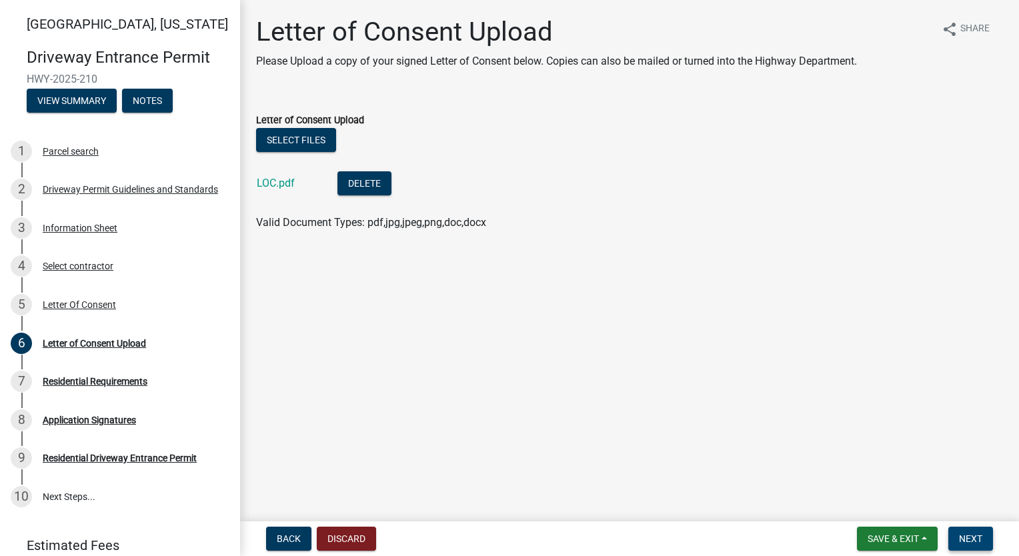
click at [965, 538] on span "Next" at bounding box center [970, 539] width 23 height 11
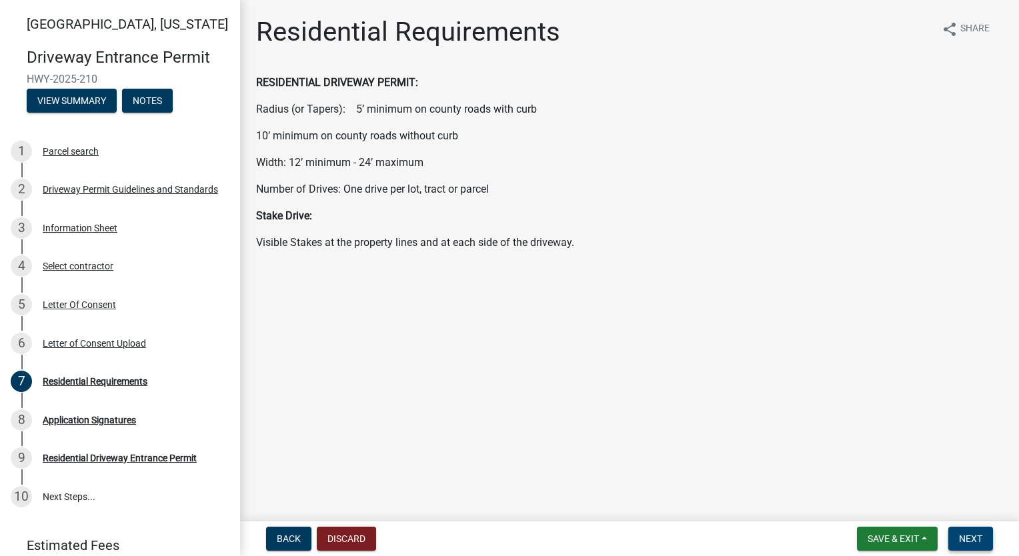
click at [974, 534] on span "Next" at bounding box center [970, 539] width 23 height 11
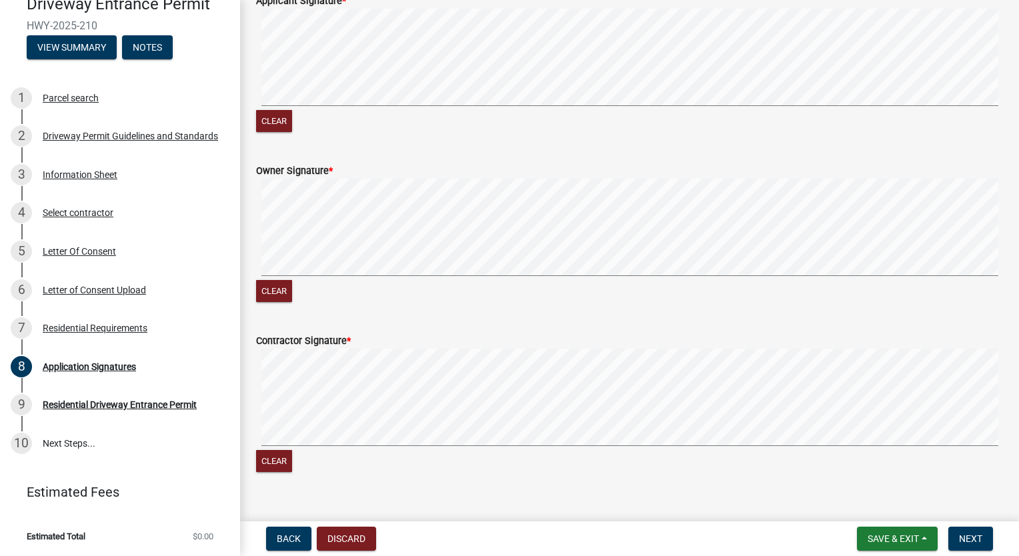
scroll to position [800, 0]
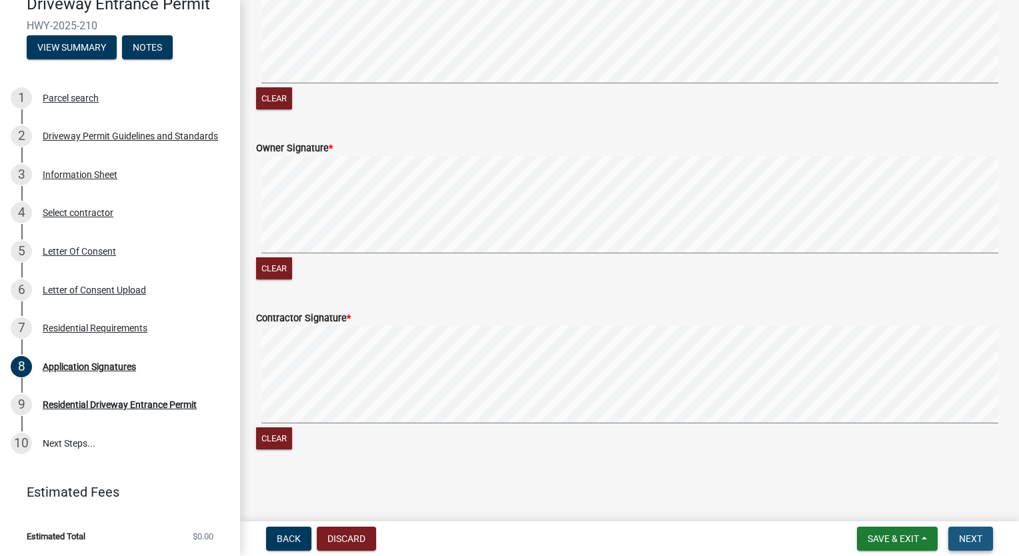
click at [968, 538] on span "Next" at bounding box center [970, 539] width 23 height 11
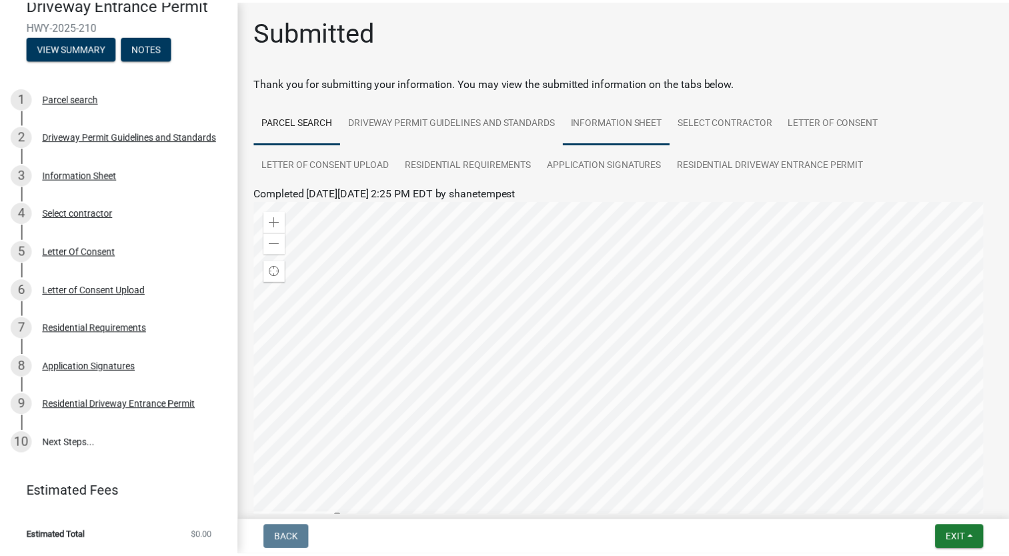
scroll to position [163, 0]
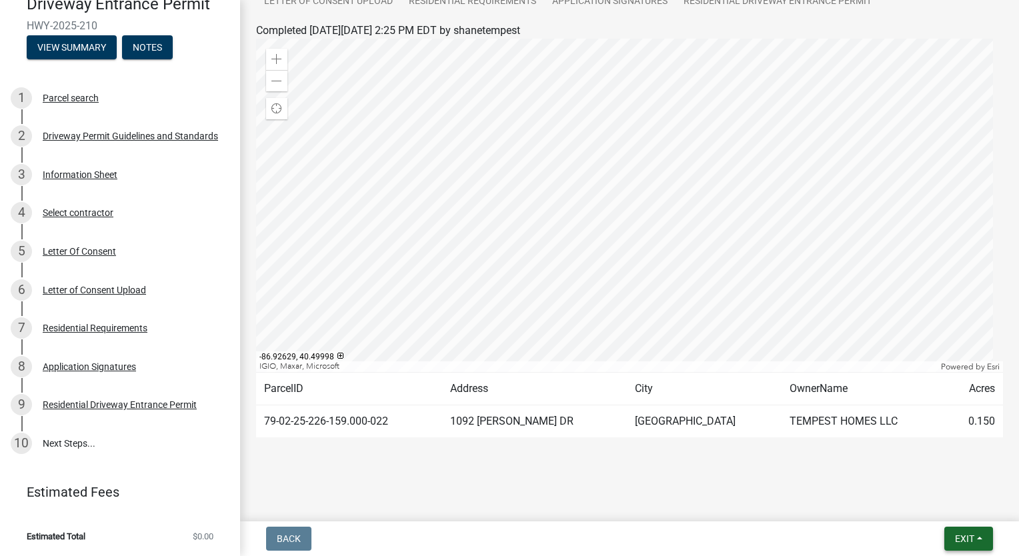
click at [950, 534] on button "Exit" at bounding box center [968, 539] width 49 height 24
click at [942, 500] on button "Save & Exit" at bounding box center [940, 504] width 107 height 32
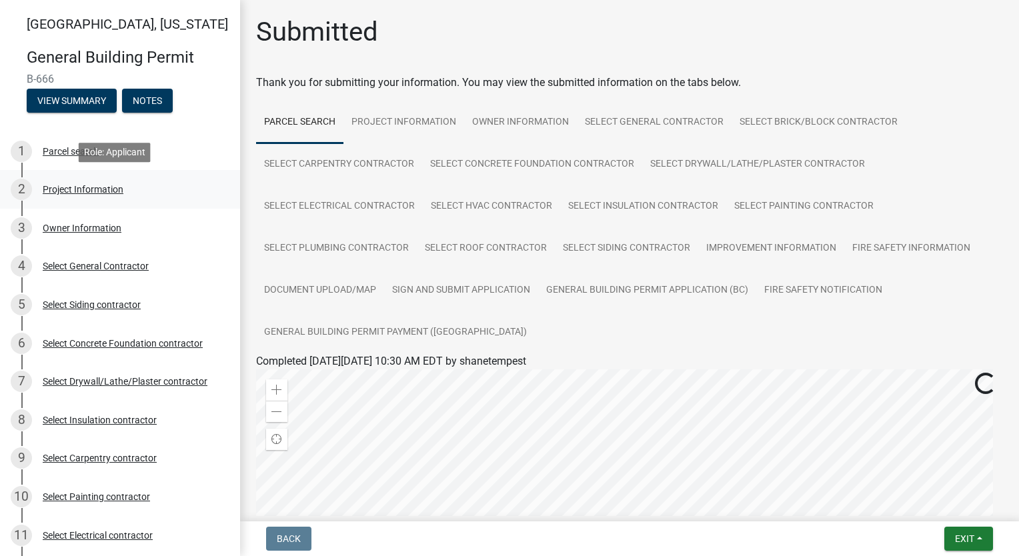
click at [86, 185] on div "Project Information" at bounding box center [83, 189] width 81 height 9
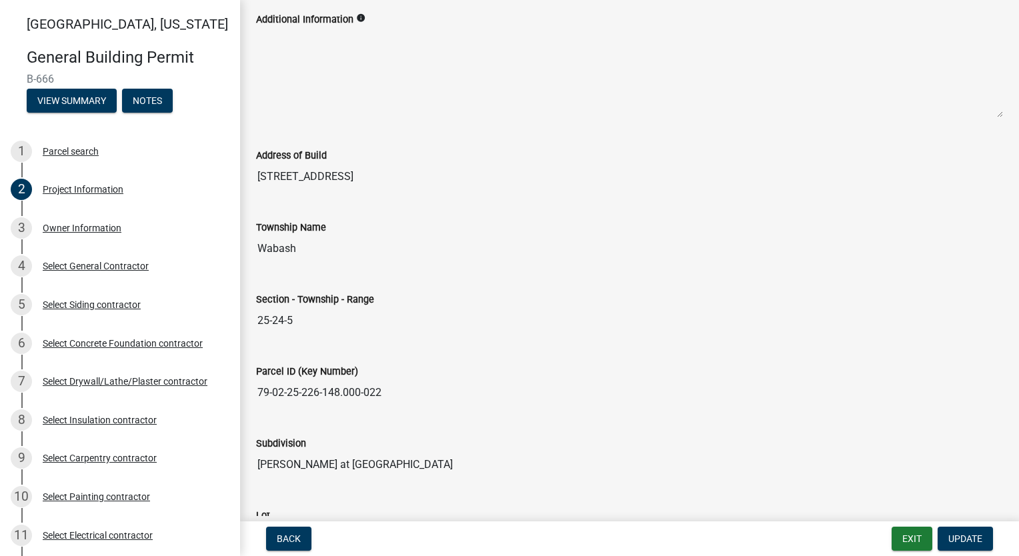
scroll to position [127, 0]
